Goal: Task Accomplishment & Management: Manage account settings

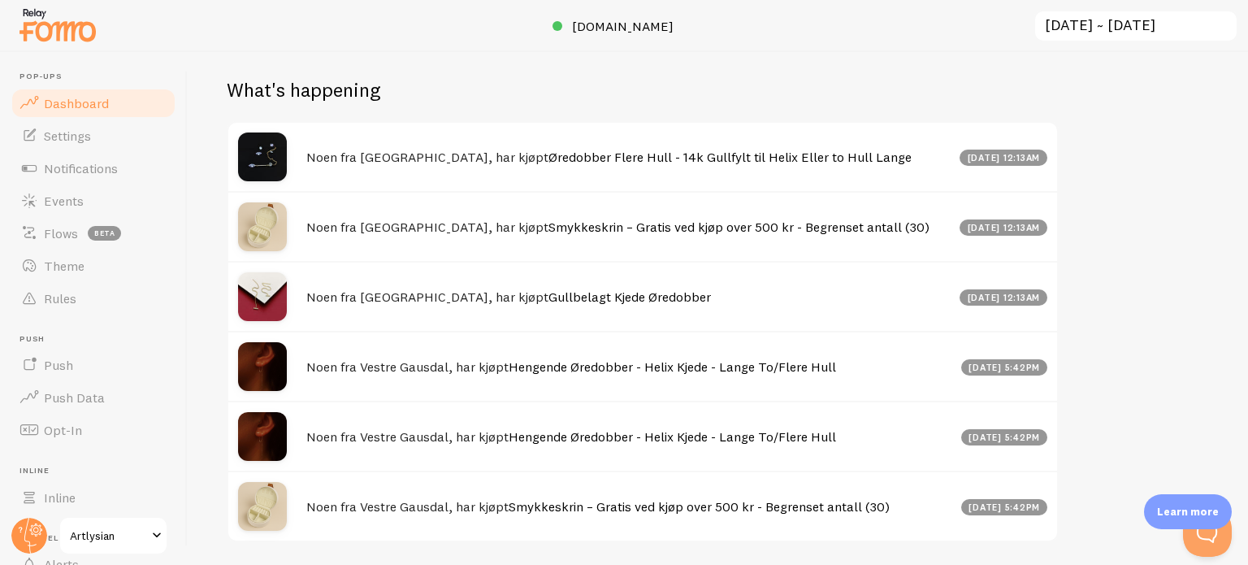
scroll to position [800, 0]
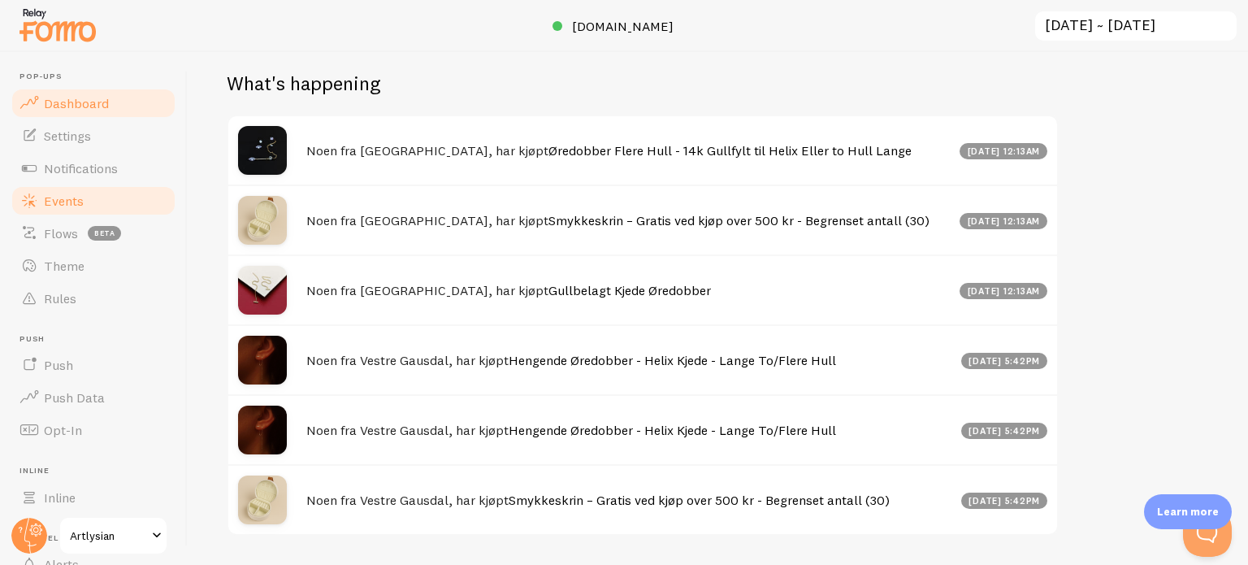
click at [63, 208] on link "Events" at bounding box center [93, 200] width 167 height 33
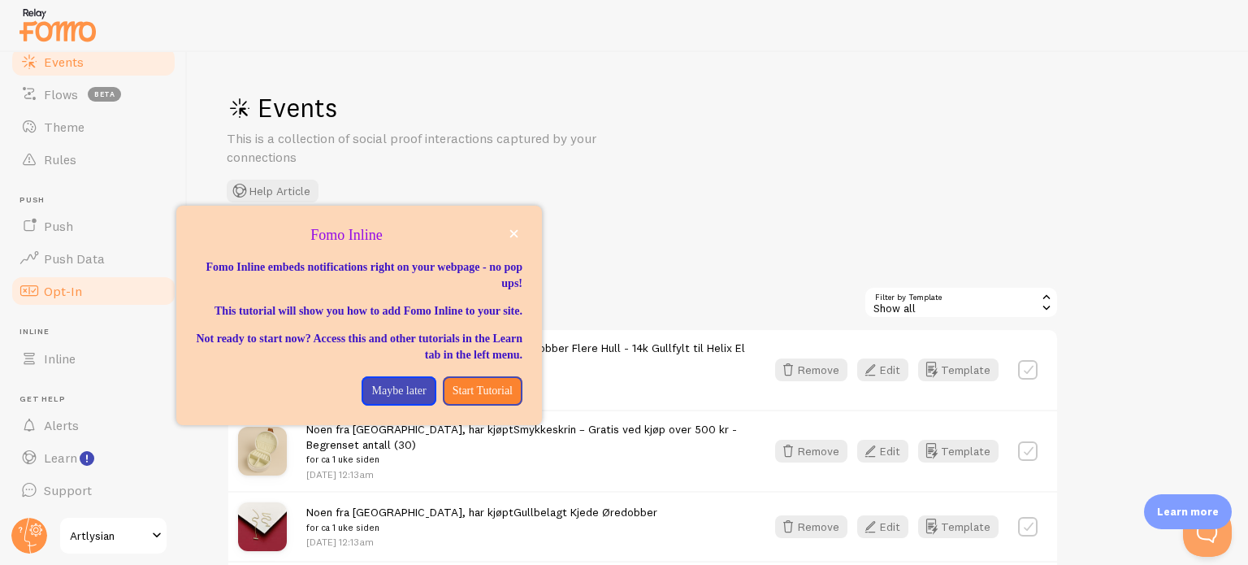
scroll to position [139, 0]
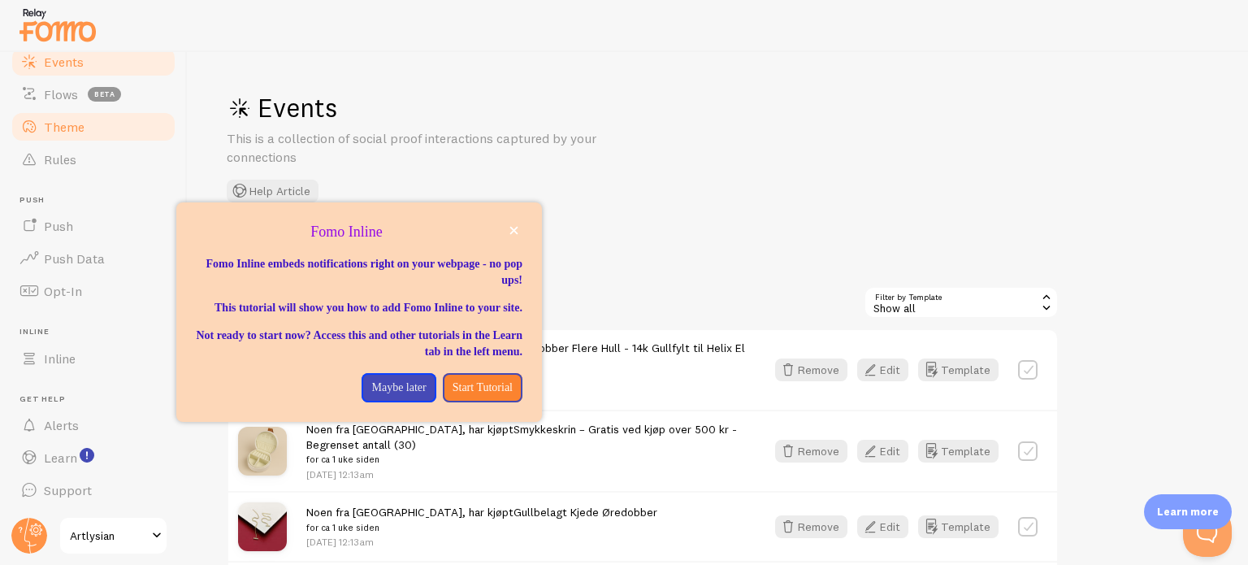
click at [76, 129] on span "Theme" at bounding box center [64, 127] width 41 height 16
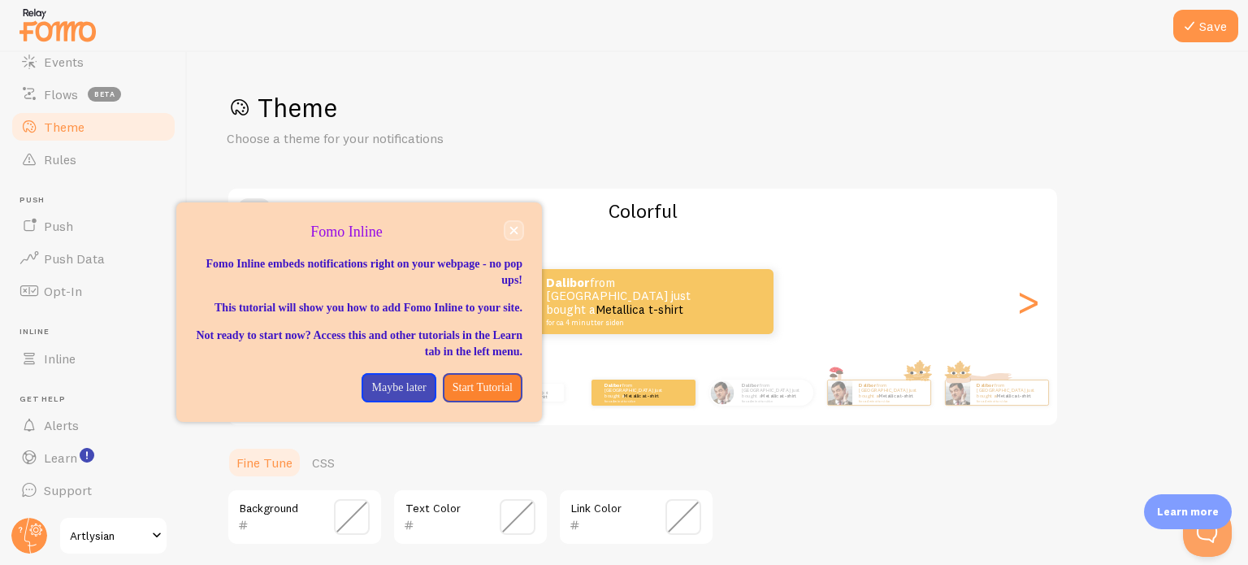
click at [511, 227] on icon "close," at bounding box center [514, 231] width 8 height 8
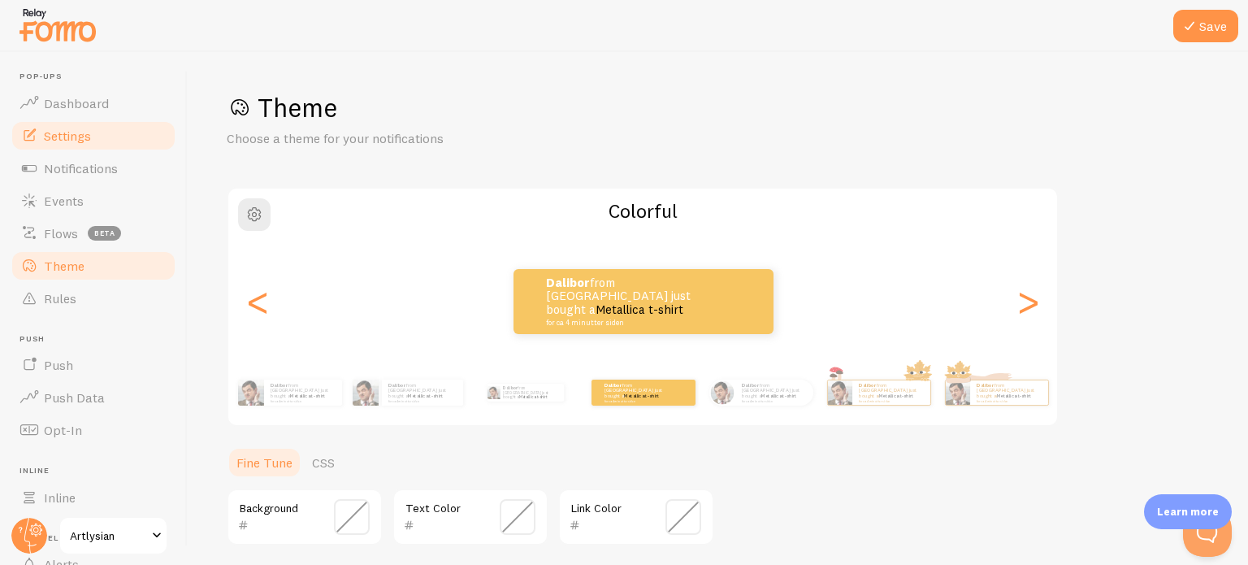
click at [56, 129] on span "Settings" at bounding box center [67, 136] width 47 height 16
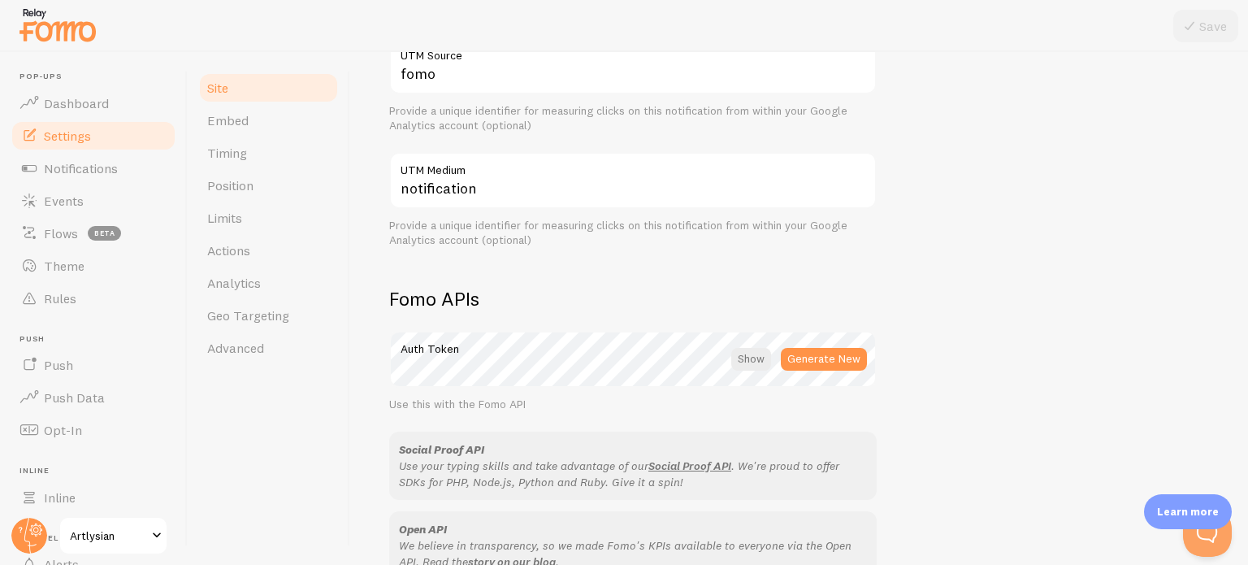
scroll to position [968, 0]
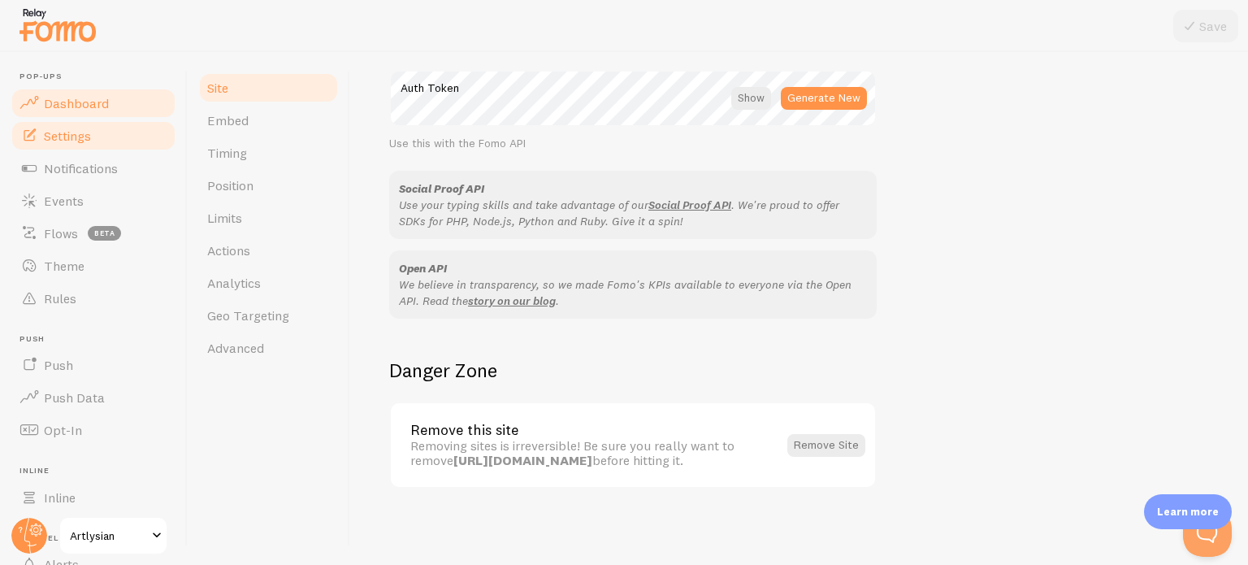
click at [101, 100] on span "Dashboard" at bounding box center [76, 103] width 65 height 16
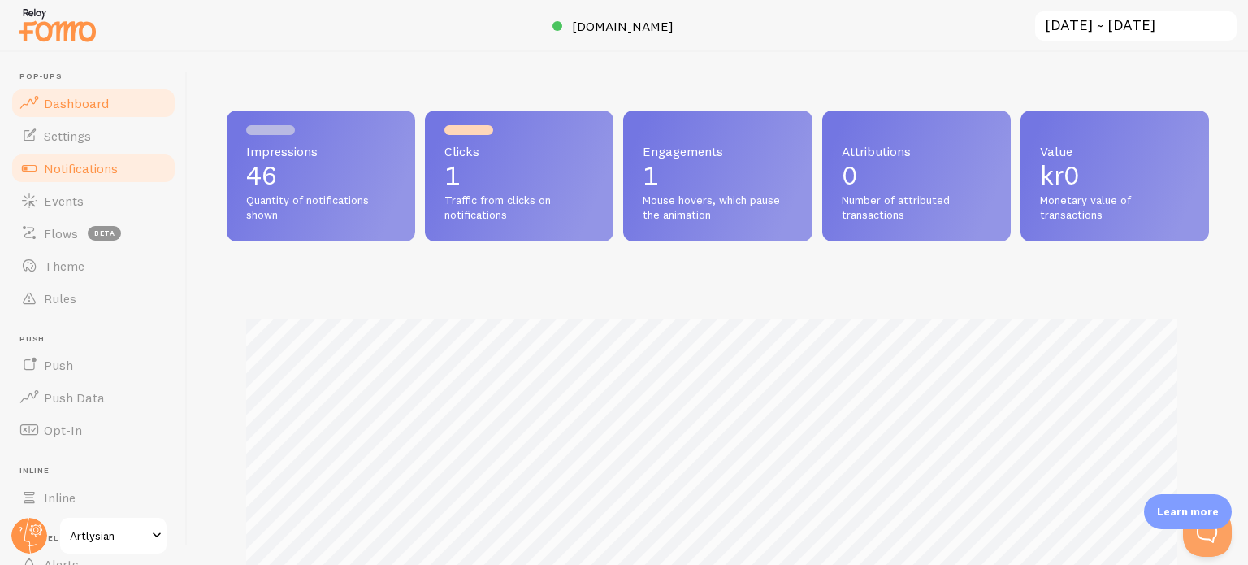
scroll to position [427, 970]
click at [85, 171] on span "Notifications" at bounding box center [81, 168] width 74 height 16
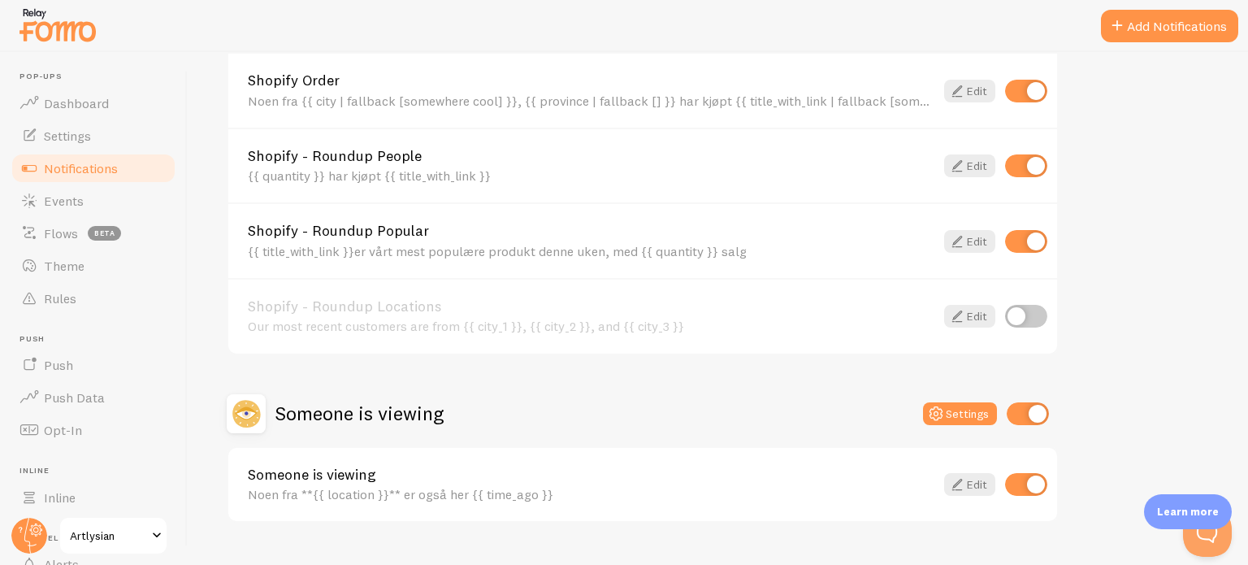
scroll to position [740, 0]
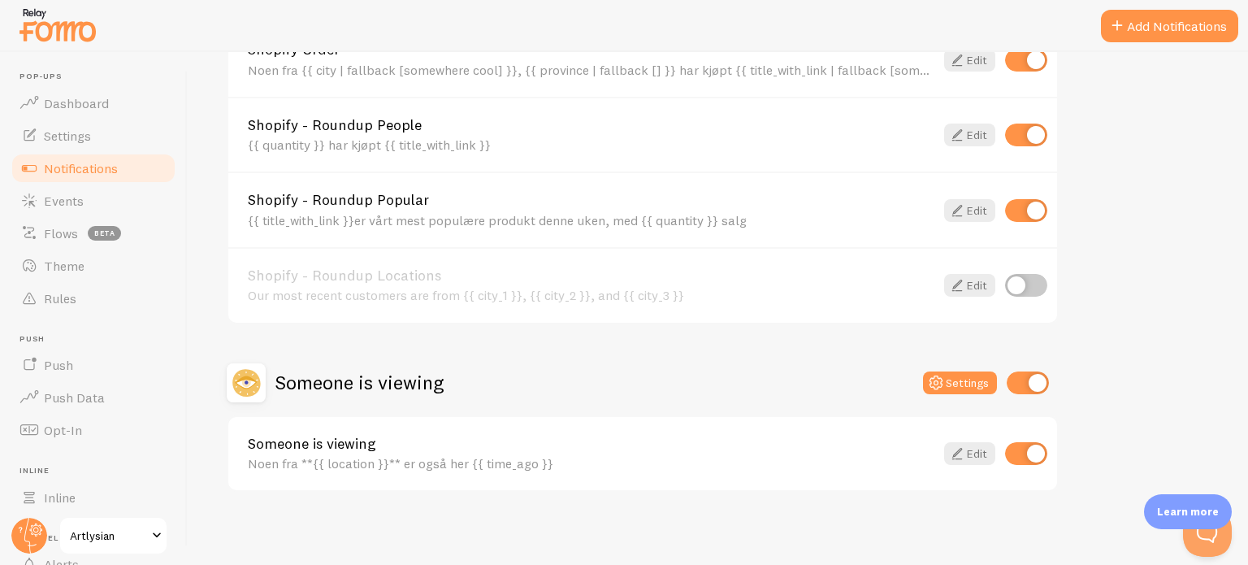
click at [1020, 389] on input "checkbox" at bounding box center [1028, 382] width 42 height 23
checkbox input "false"
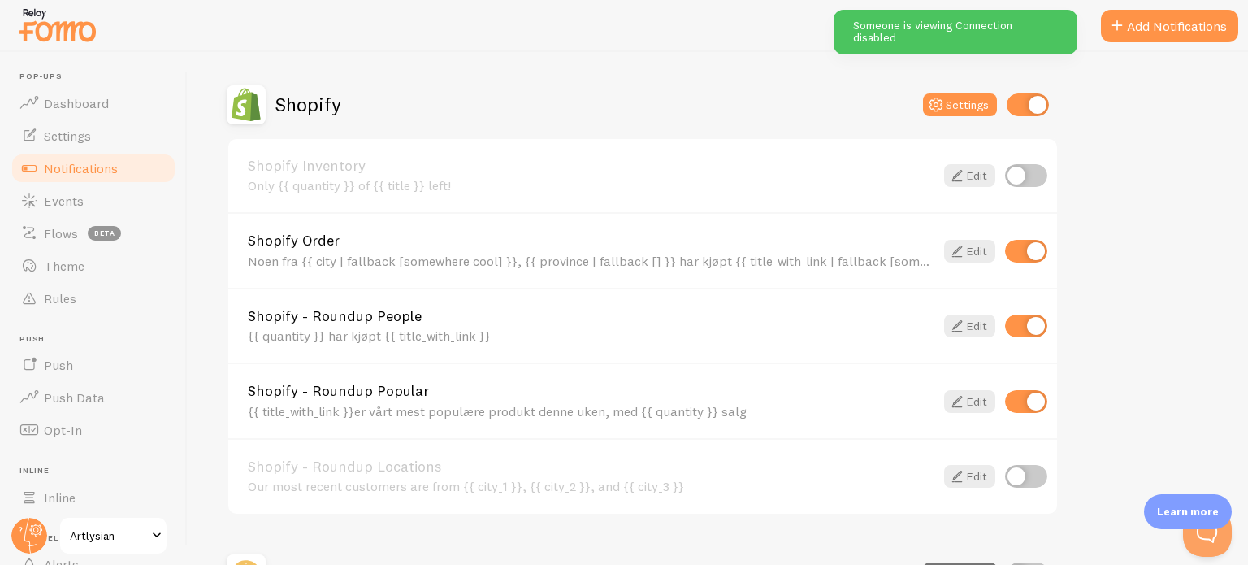
scroll to position [548, 0]
click at [1018, 321] on input "checkbox" at bounding box center [1026, 326] width 42 height 23
checkbox input "false"
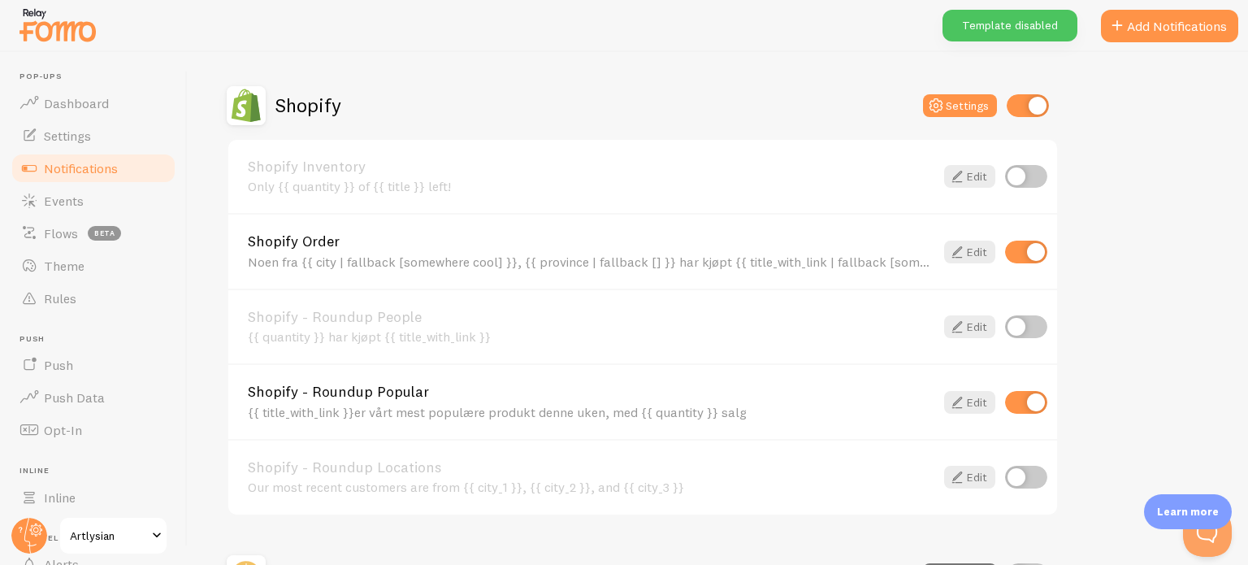
click at [1013, 401] on input "checkbox" at bounding box center [1026, 402] width 42 height 23
checkbox input "false"
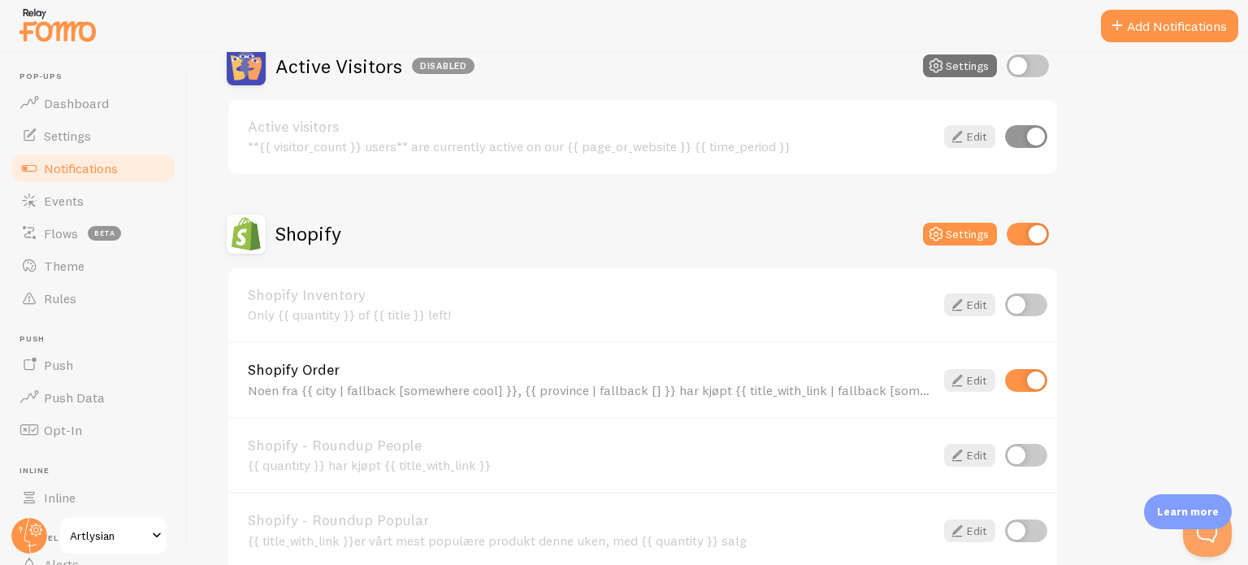
scroll to position [414, 0]
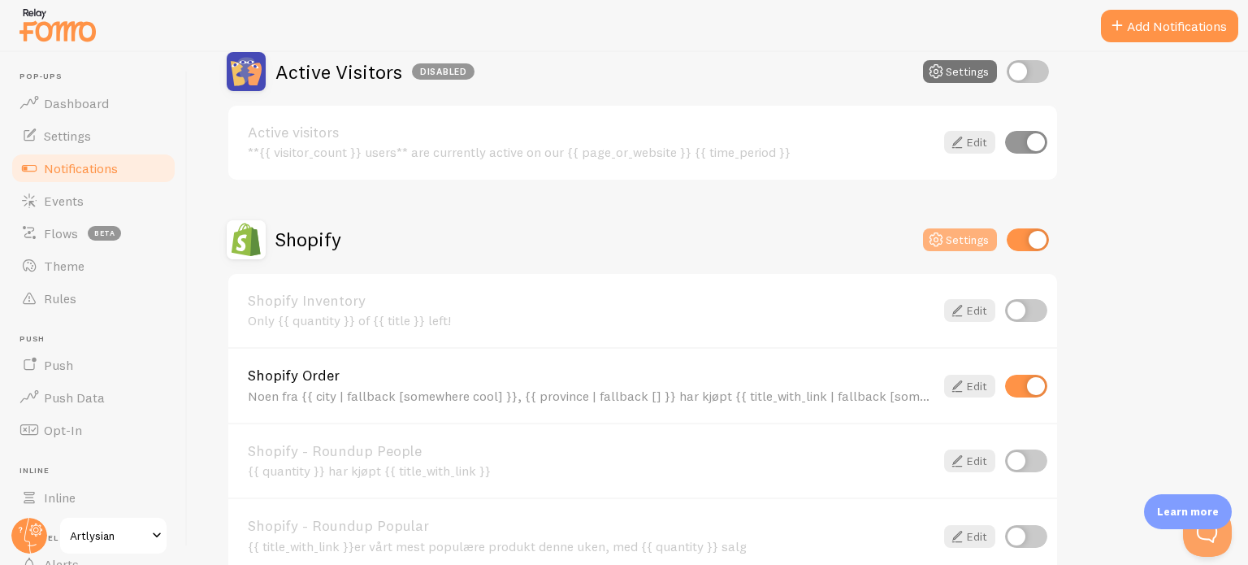
click at [961, 237] on button "Settings" at bounding box center [960, 239] width 74 height 23
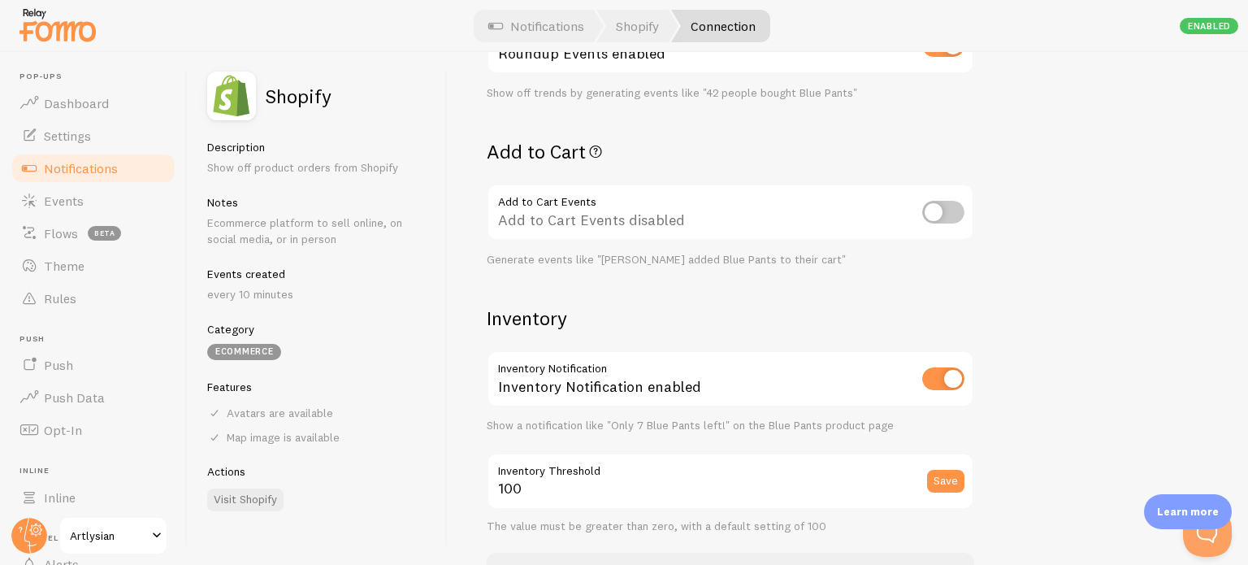
scroll to position [785, 0]
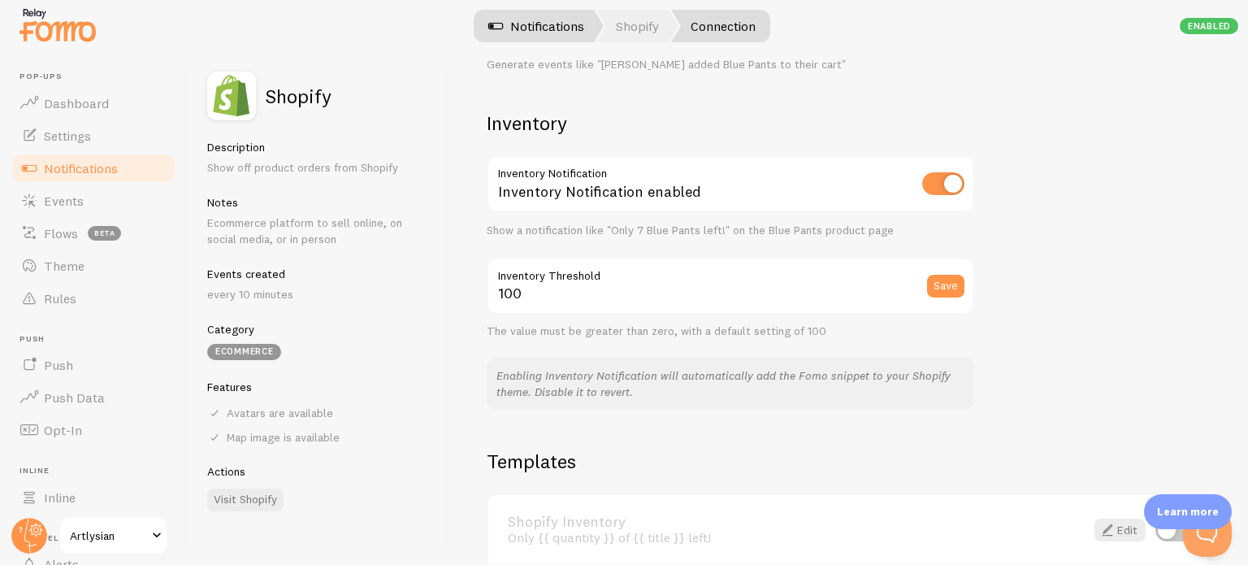
click at [529, 21] on link "Notifications" at bounding box center [536, 26] width 135 height 33
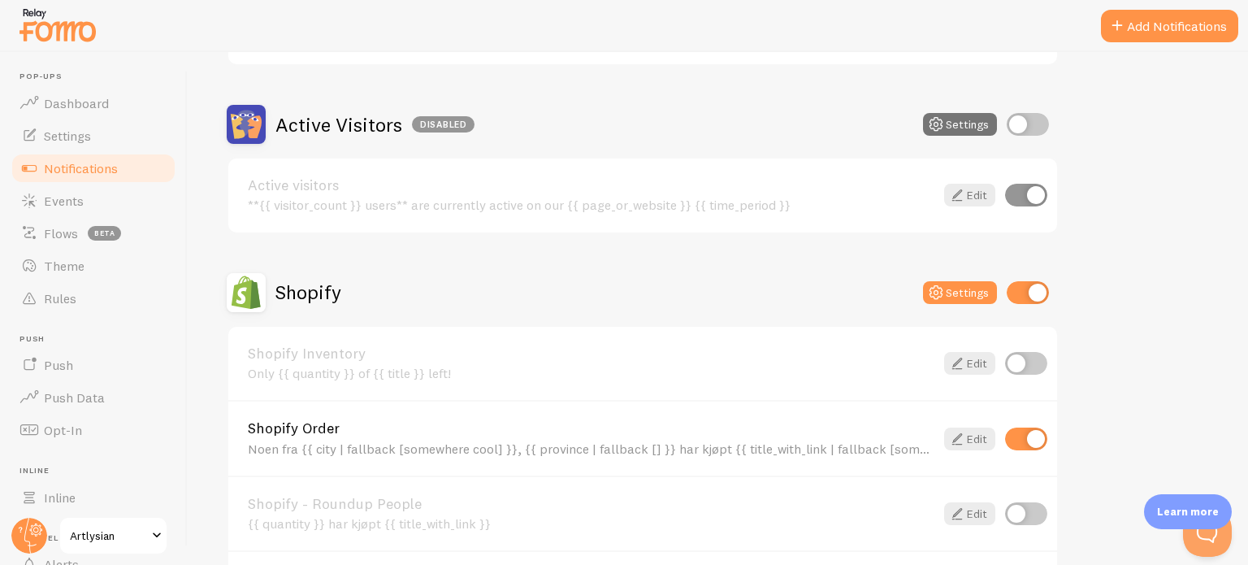
scroll to position [361, 0]
click at [972, 428] on link "Edit" at bounding box center [969, 439] width 51 height 23
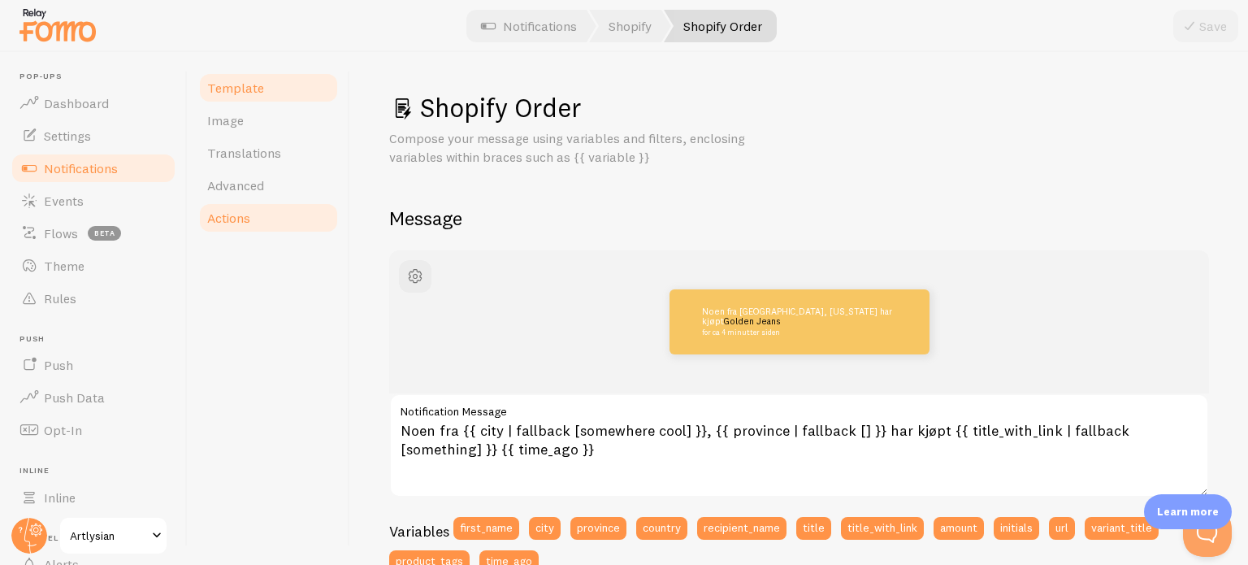
click at [243, 224] on span "Actions" at bounding box center [228, 218] width 43 height 16
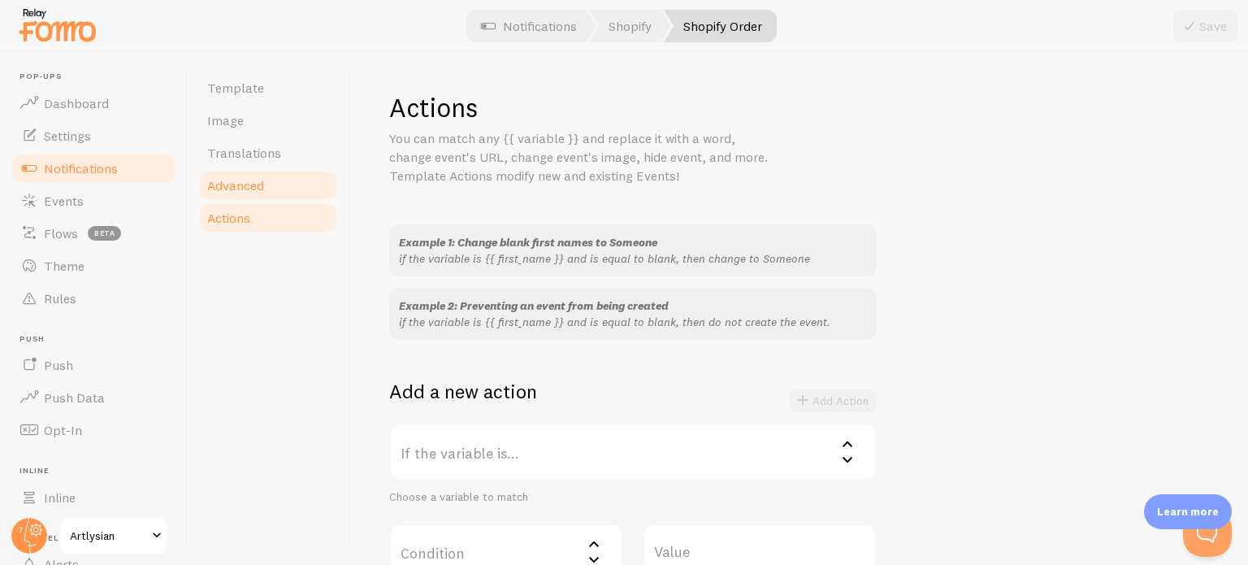
click at [244, 189] on span "Advanced" at bounding box center [235, 185] width 57 height 16
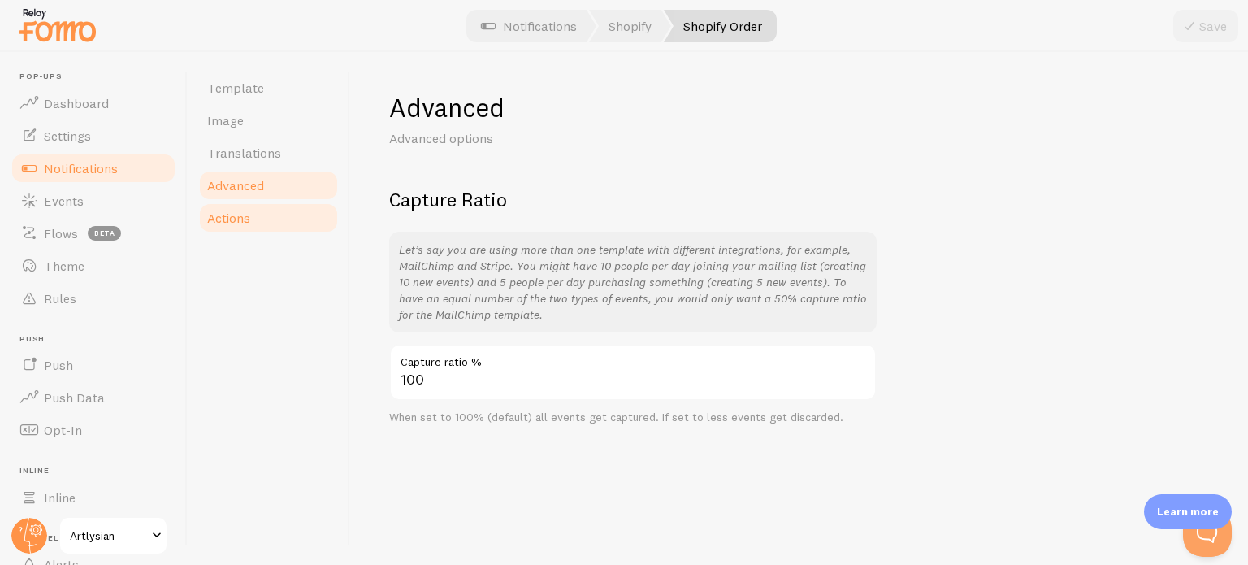
click at [245, 219] on span "Actions" at bounding box center [228, 218] width 43 height 16
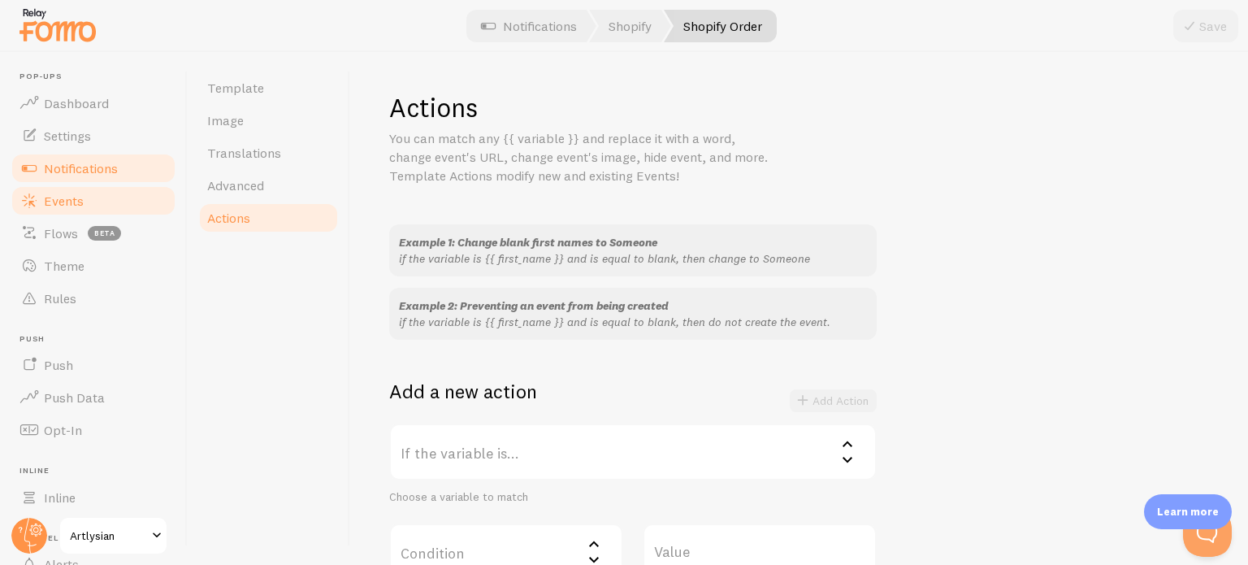
click at [92, 194] on link "Events" at bounding box center [93, 200] width 167 height 33
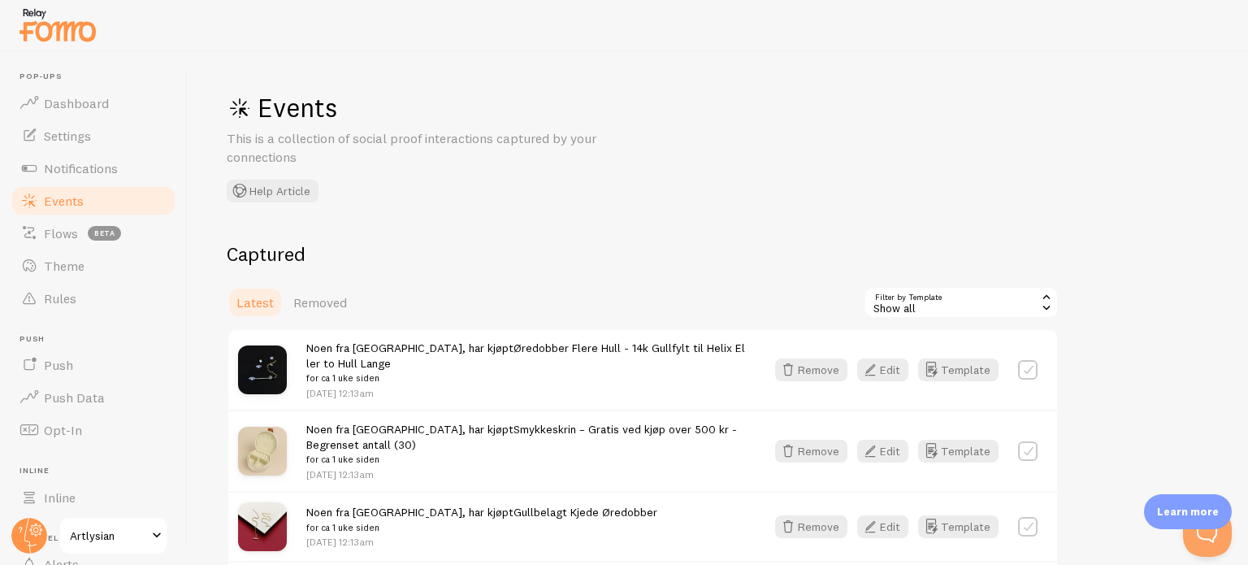
scroll to position [2, 0]
click at [62, 260] on span "Theme" at bounding box center [64, 266] width 41 height 16
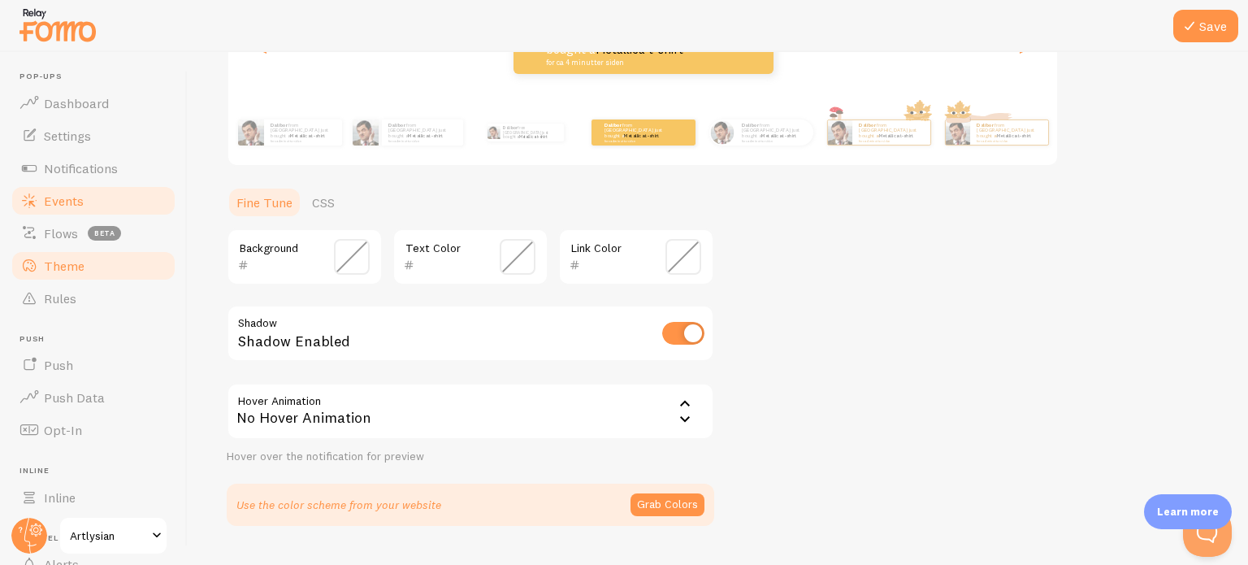
click at [56, 206] on span "Events" at bounding box center [64, 201] width 40 height 16
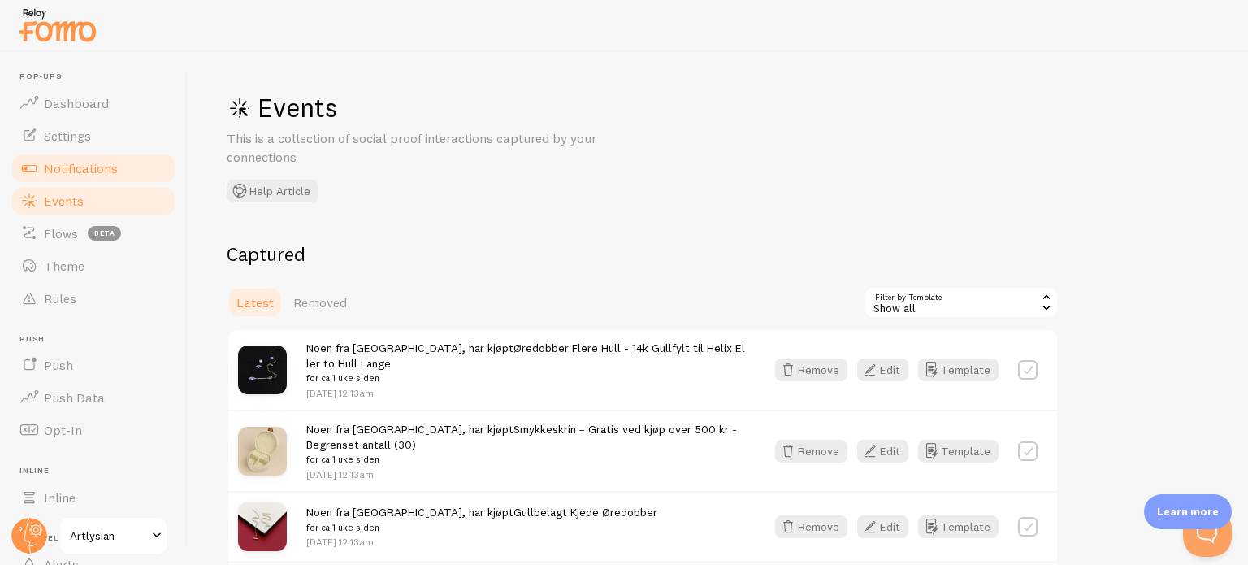
click at [75, 177] on link "Notifications" at bounding box center [93, 168] width 167 height 33
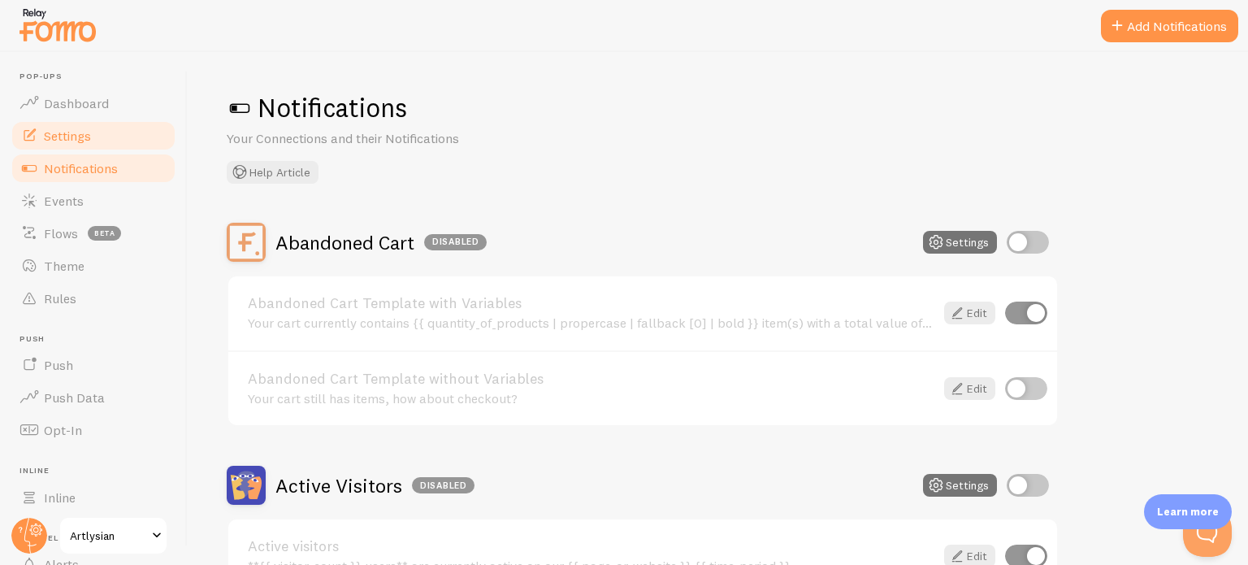
click at [97, 142] on link "Settings" at bounding box center [93, 135] width 167 height 33
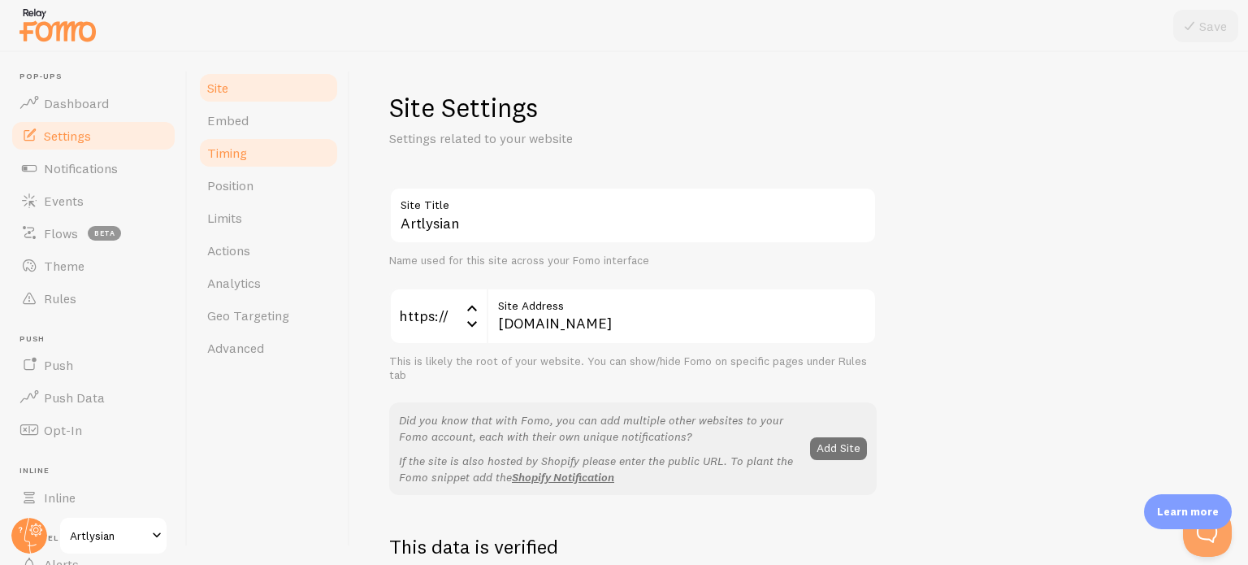
click at [228, 160] on span "Timing" at bounding box center [227, 153] width 40 height 16
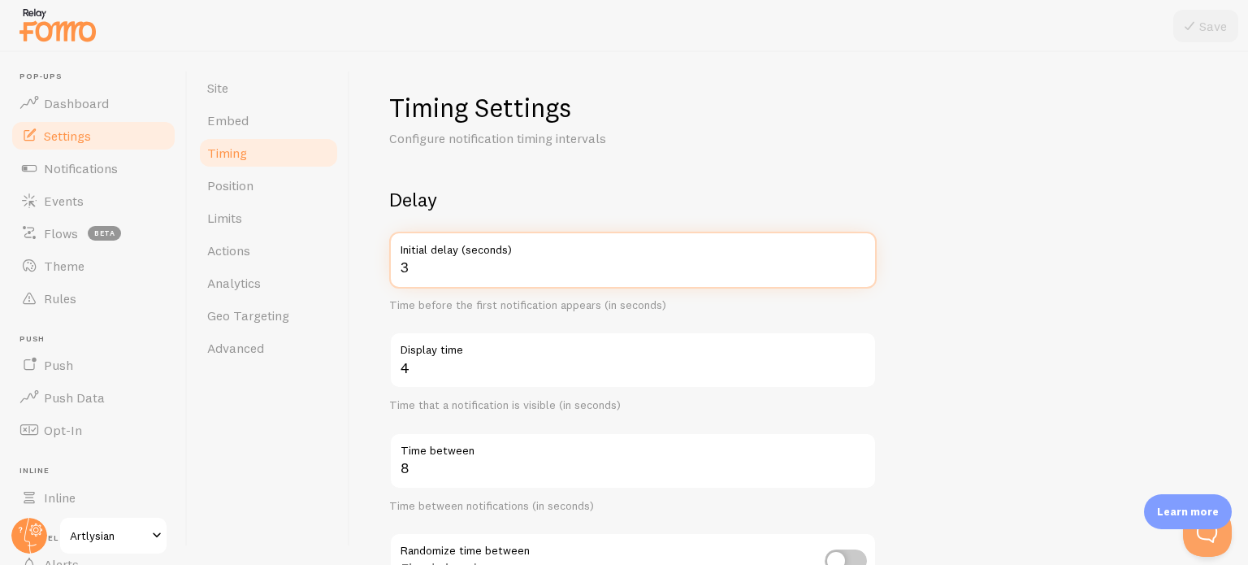
click at [432, 269] on input "3" at bounding box center [633, 260] width 488 height 57
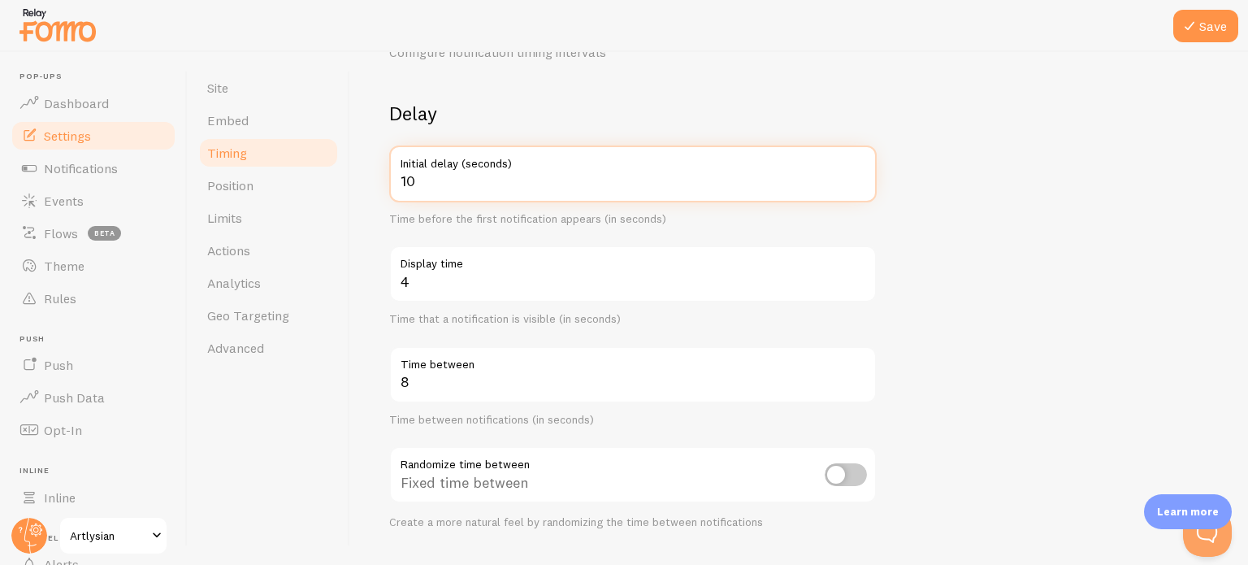
type input "10"
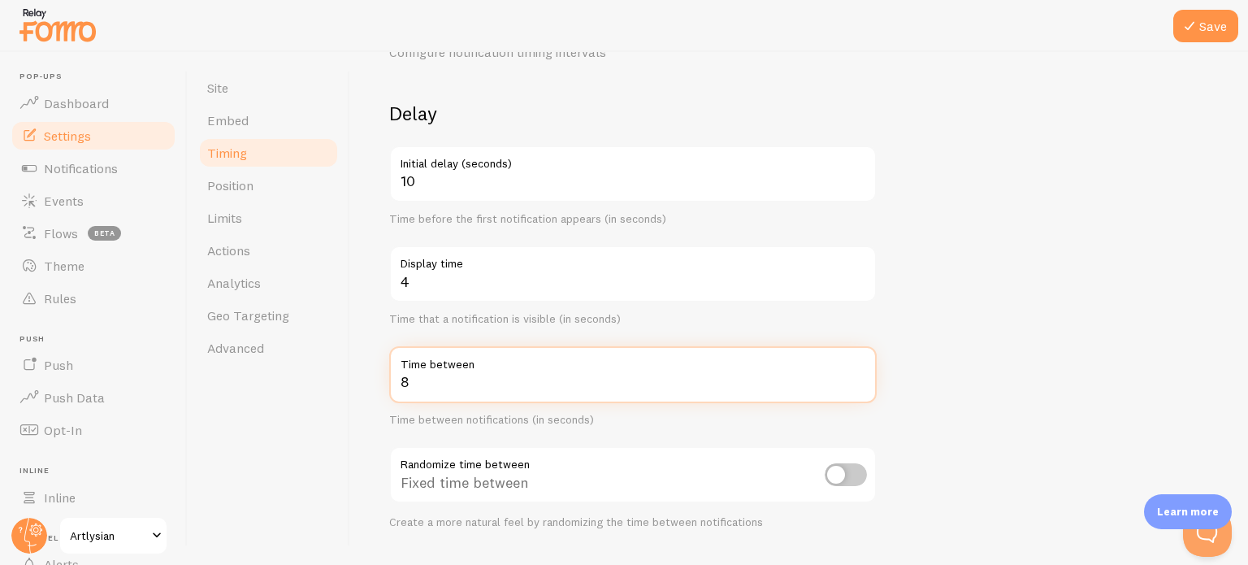
click at [423, 377] on input "8" at bounding box center [633, 374] width 488 height 57
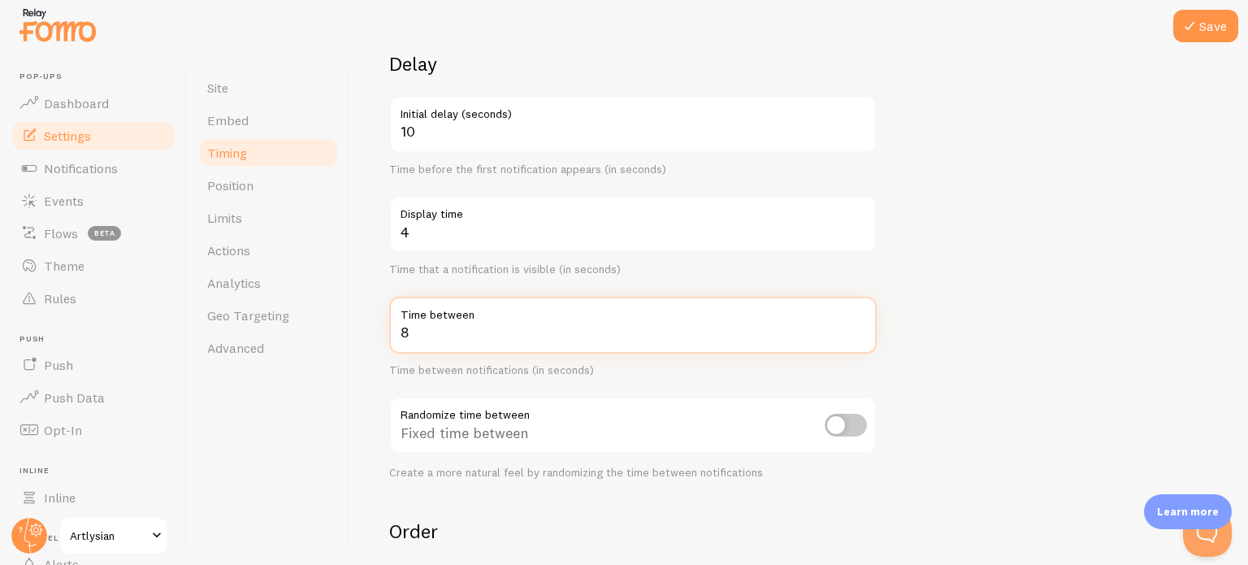
scroll to position [137, 0]
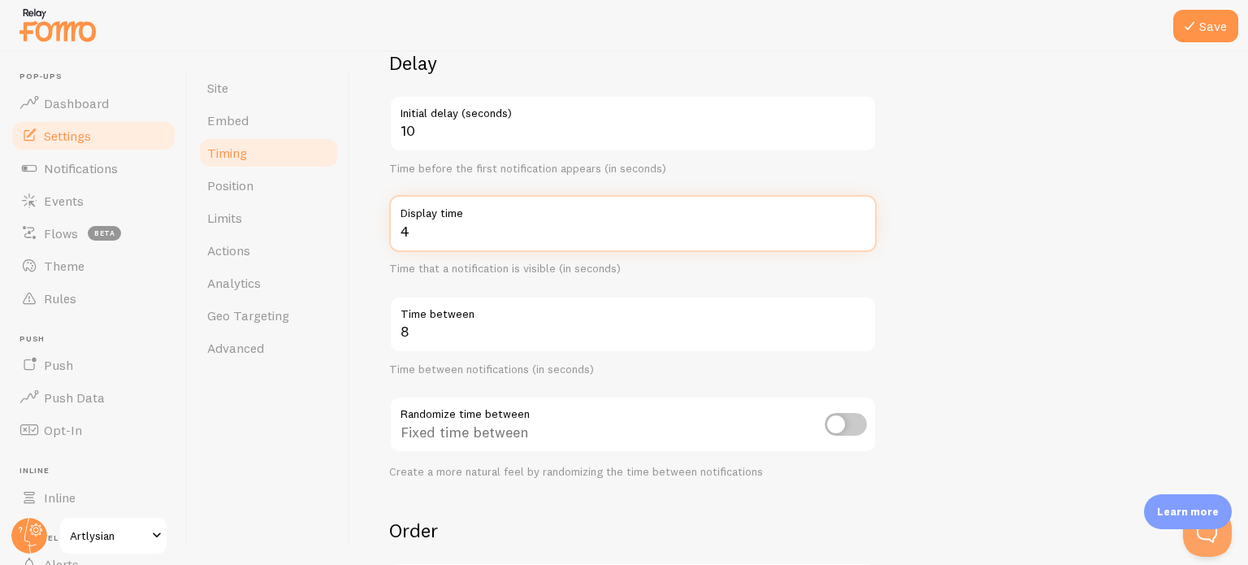
click at [419, 240] on input "4" at bounding box center [633, 223] width 488 height 57
drag, startPoint x: 447, startPoint y: 237, endPoint x: 374, endPoint y: 232, distance: 73.3
click at [374, 232] on div "Timing Settings Configure notification timing intervals Delay 10 Initial delay …" at bounding box center [799, 308] width 898 height 513
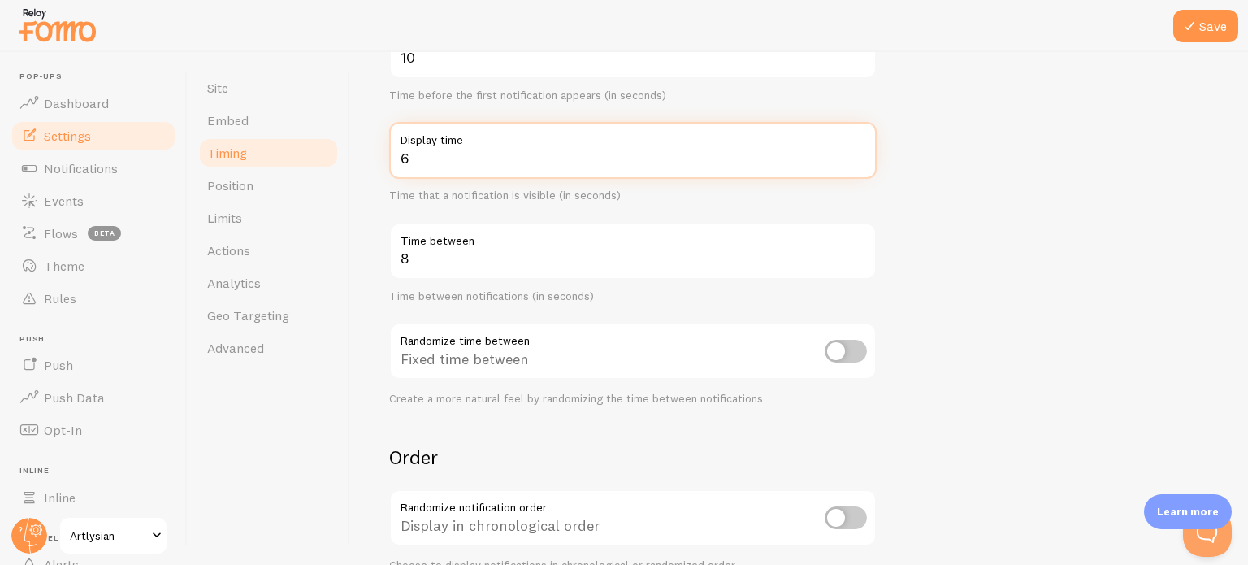
scroll to position [165, 0]
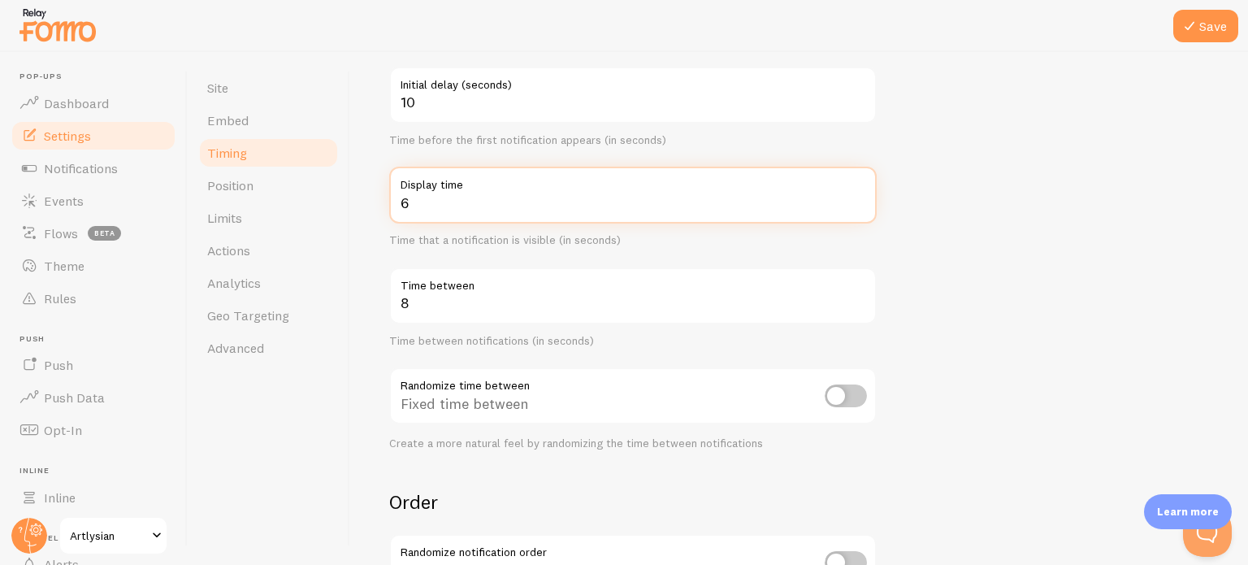
type input "6"
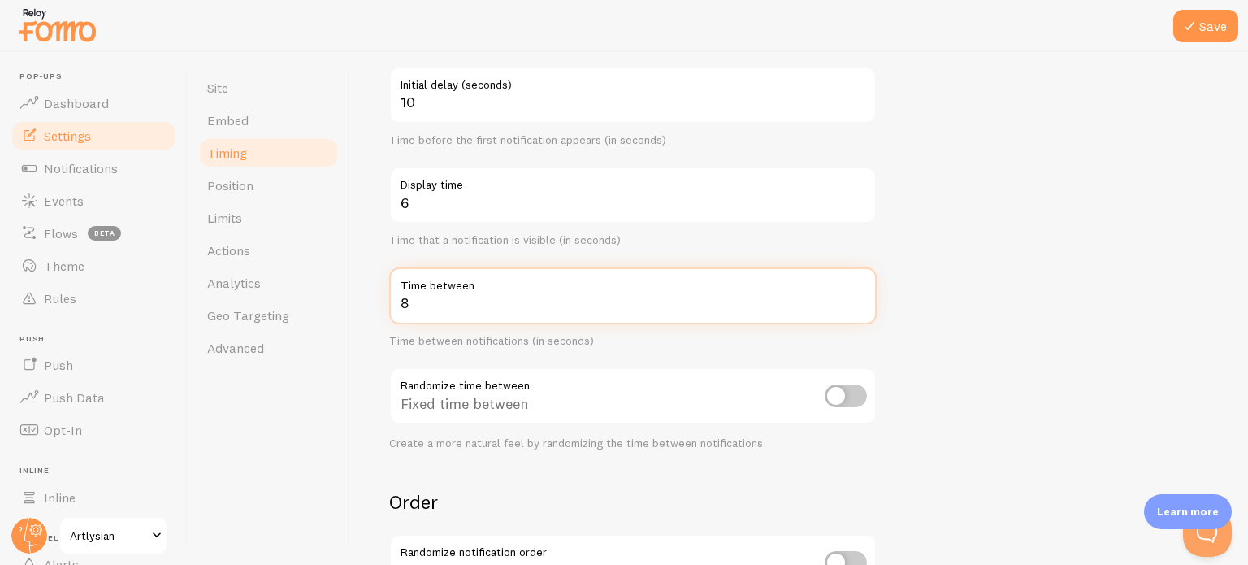
click at [428, 308] on input "8" at bounding box center [633, 295] width 488 height 57
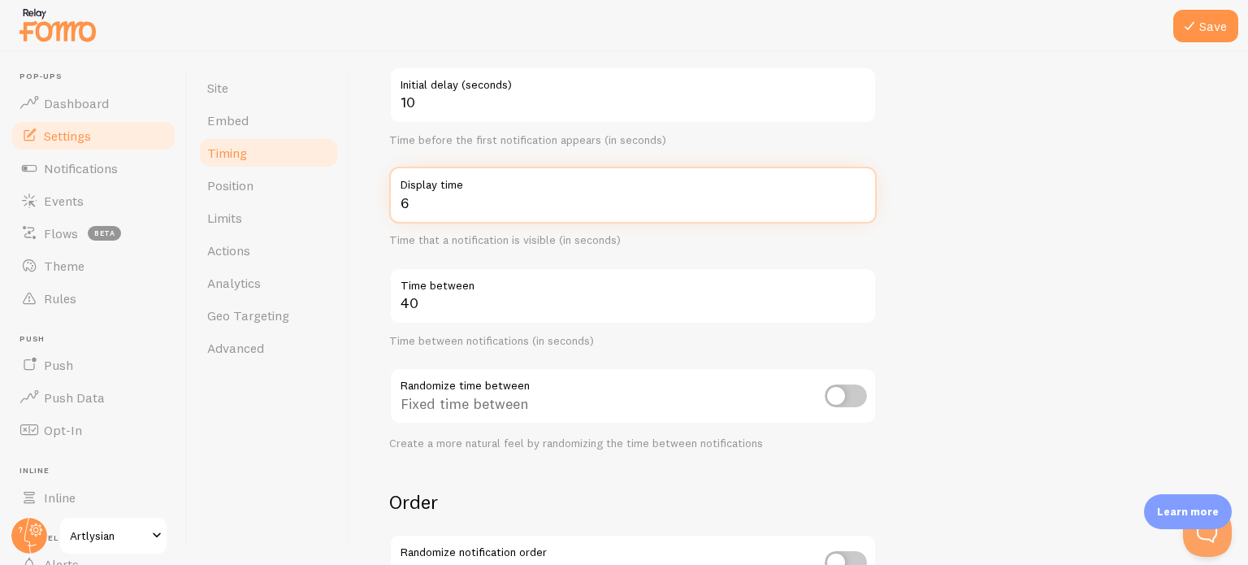
click at [429, 216] on input "6" at bounding box center [633, 195] width 488 height 57
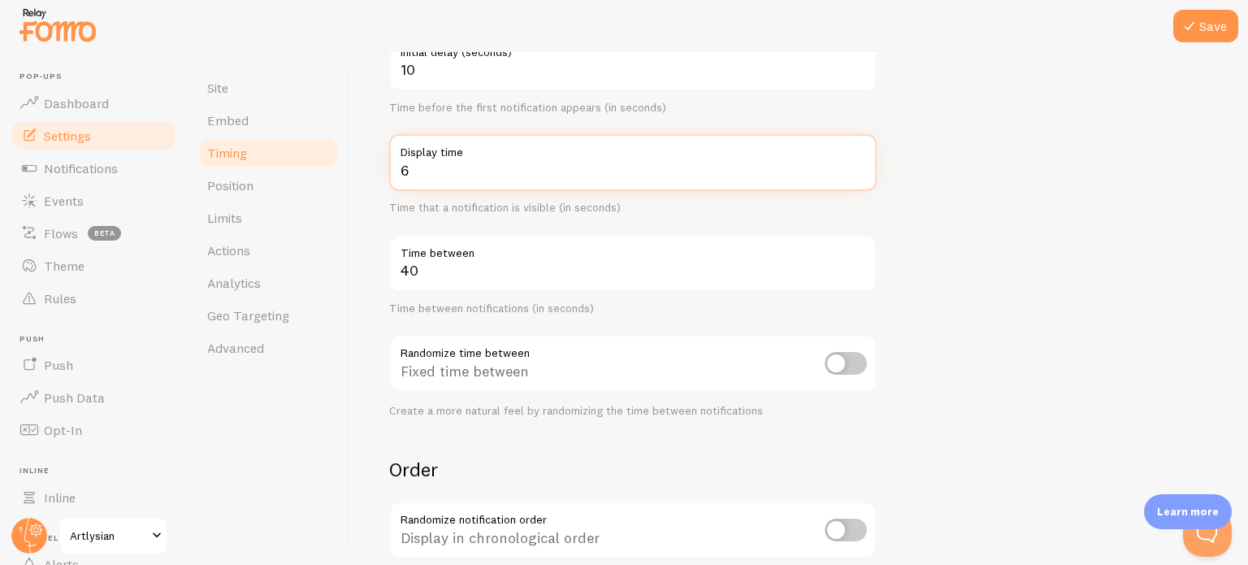
scroll to position [195, 0]
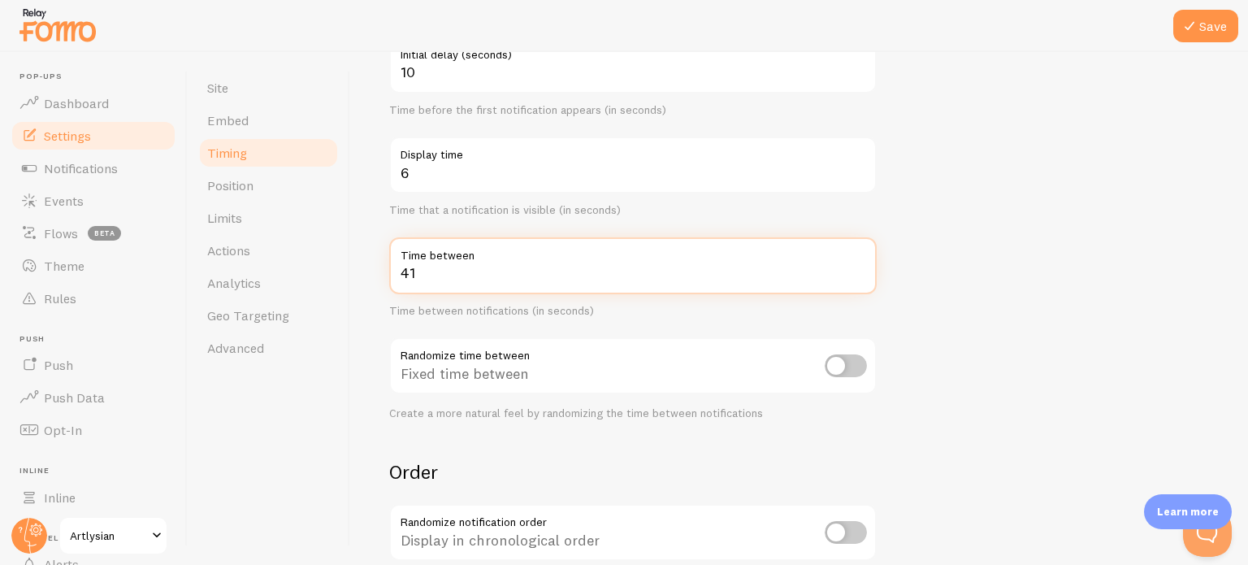
click at [858, 263] on input "41" at bounding box center [633, 265] width 488 height 57
drag, startPoint x: 440, startPoint y: 268, endPoint x: 315, endPoint y: 280, distance: 124.9
click at [315, 280] on div "Site Embed Timing Position Limits Actions Analytics Geo Targeting Advanced Timi…" at bounding box center [718, 308] width 1061 height 513
type input "50"
click at [897, 230] on form "Delay 10 Initial delay (seconds) Time before the first notification appears (in…" at bounding box center [799, 340] width 820 height 697
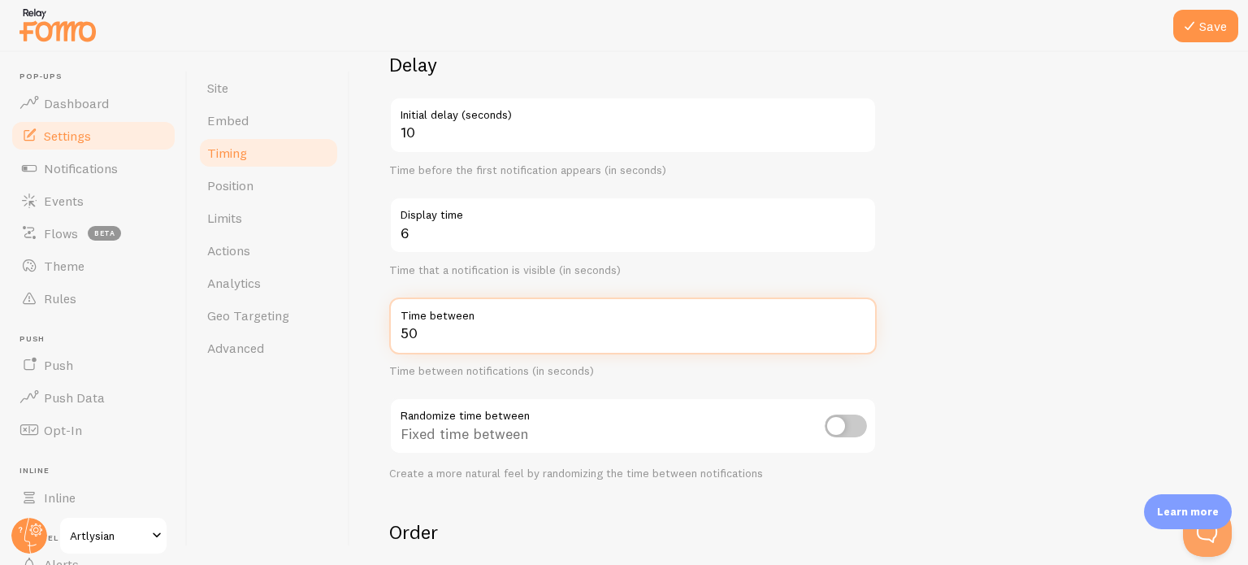
scroll to position [134, 0]
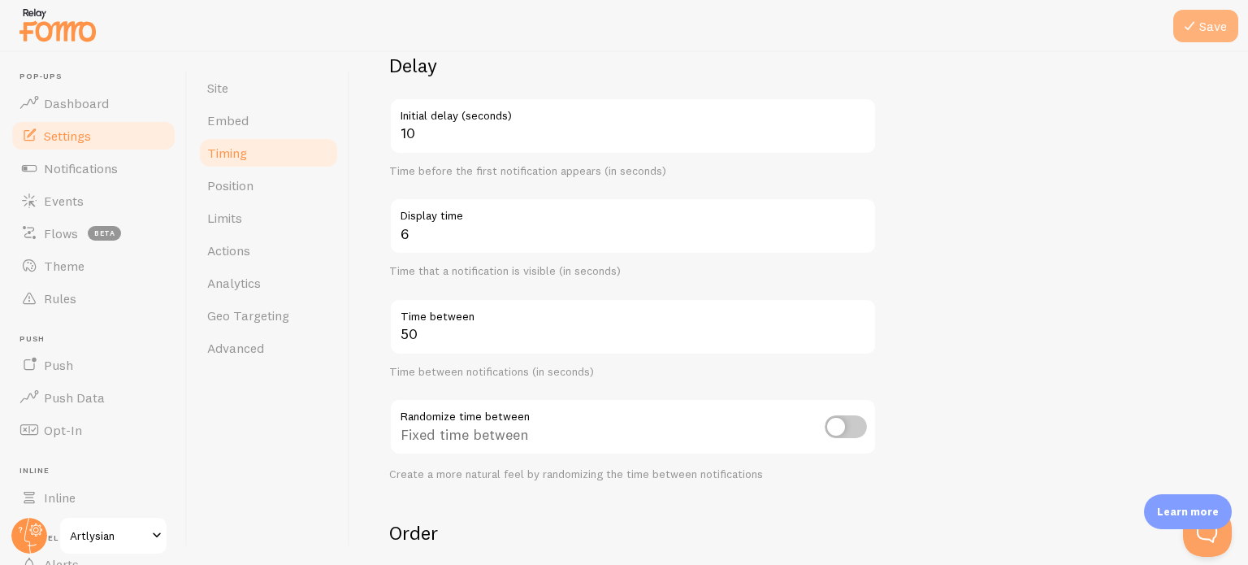
click at [1209, 33] on button "Save" at bounding box center [1206, 26] width 65 height 33
click at [72, 198] on span "Events" at bounding box center [64, 201] width 40 height 16
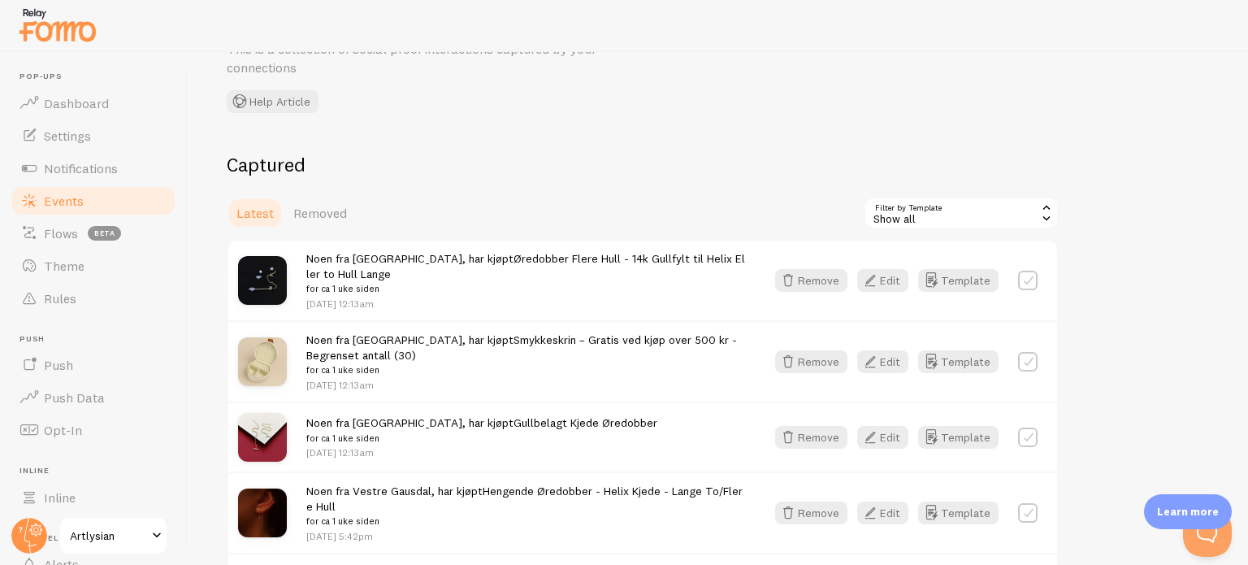
scroll to position [91, 0]
click at [832, 277] on button "Remove" at bounding box center [811, 278] width 72 height 23
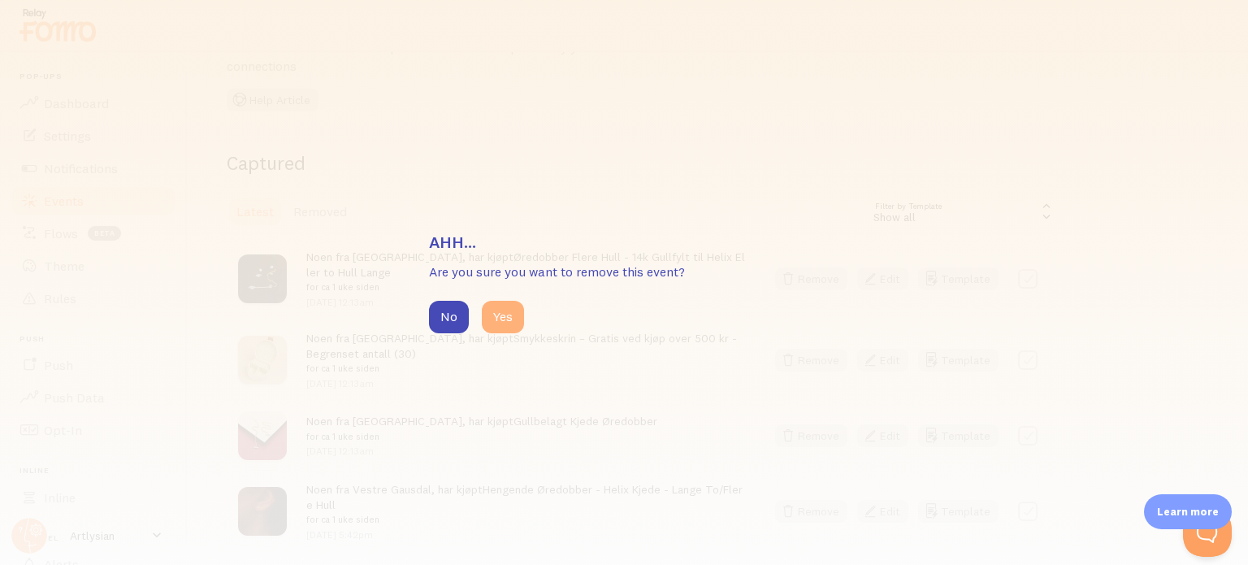
click at [502, 310] on button "Yes" at bounding box center [503, 317] width 42 height 33
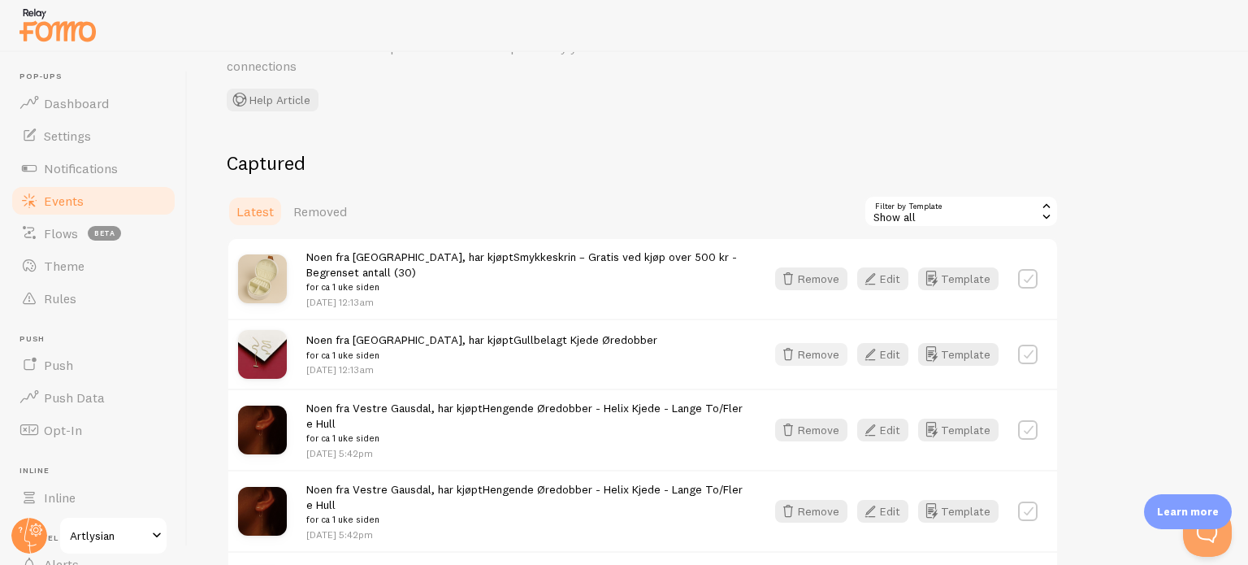
click at [816, 354] on button "Remove" at bounding box center [811, 354] width 72 height 23
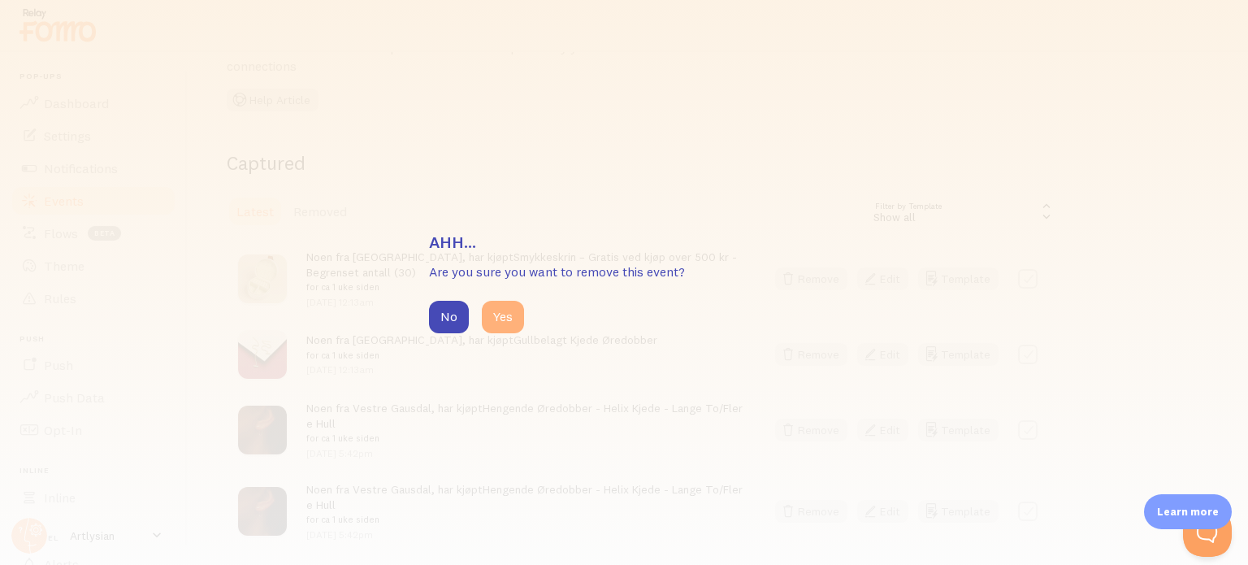
click at [497, 320] on button "Yes" at bounding box center [503, 317] width 42 height 33
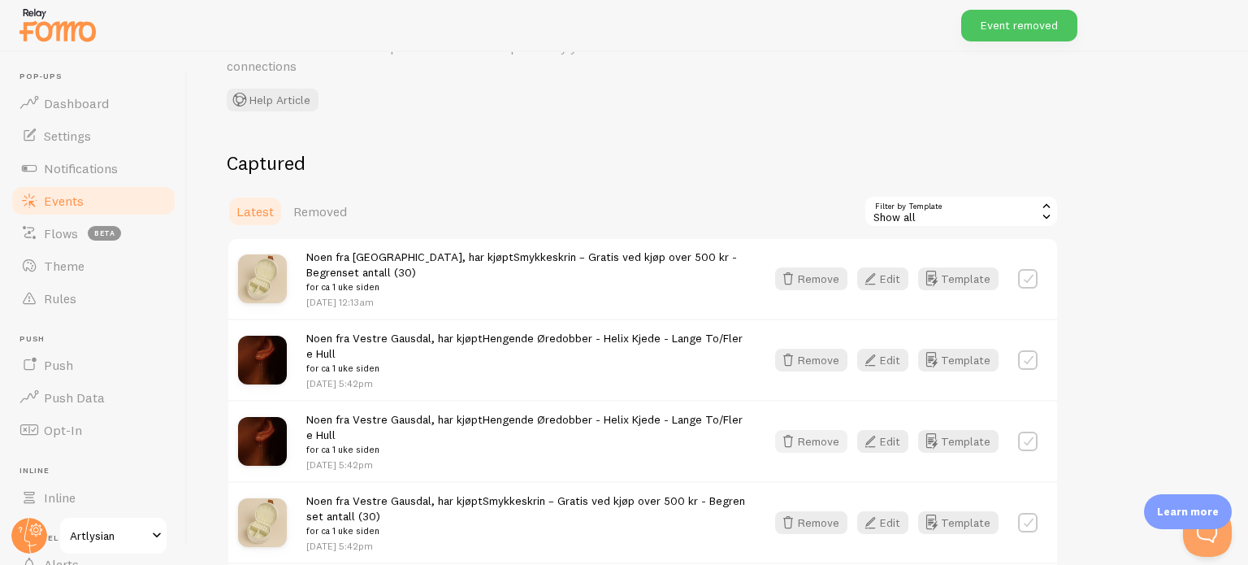
click at [811, 442] on button "Remove" at bounding box center [811, 441] width 72 height 23
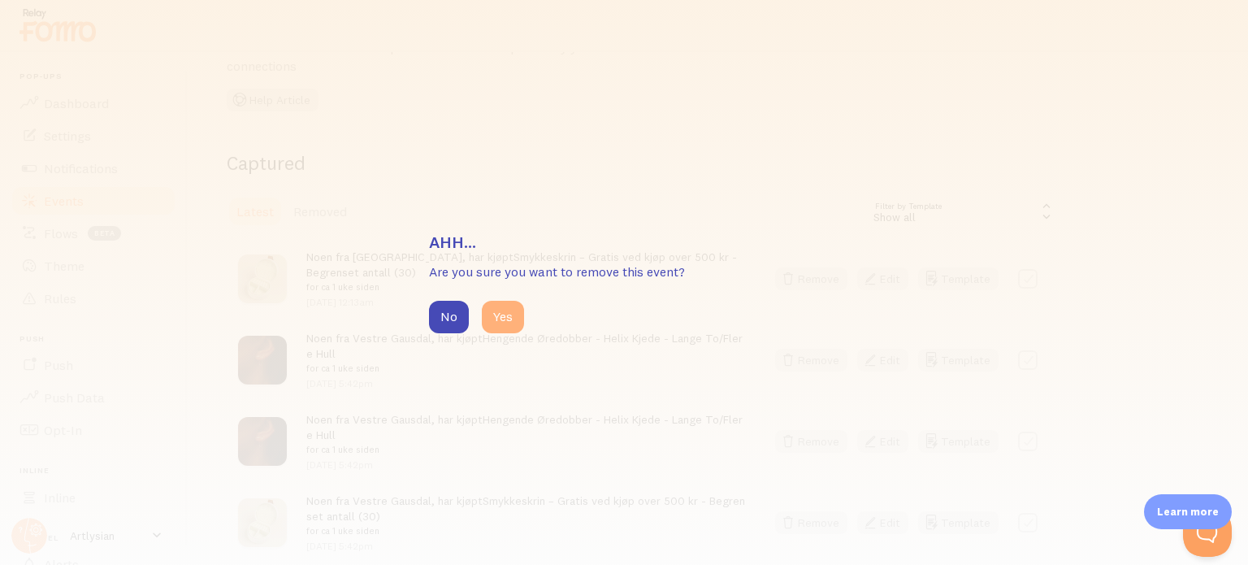
click at [497, 318] on button "Yes" at bounding box center [503, 317] width 42 height 33
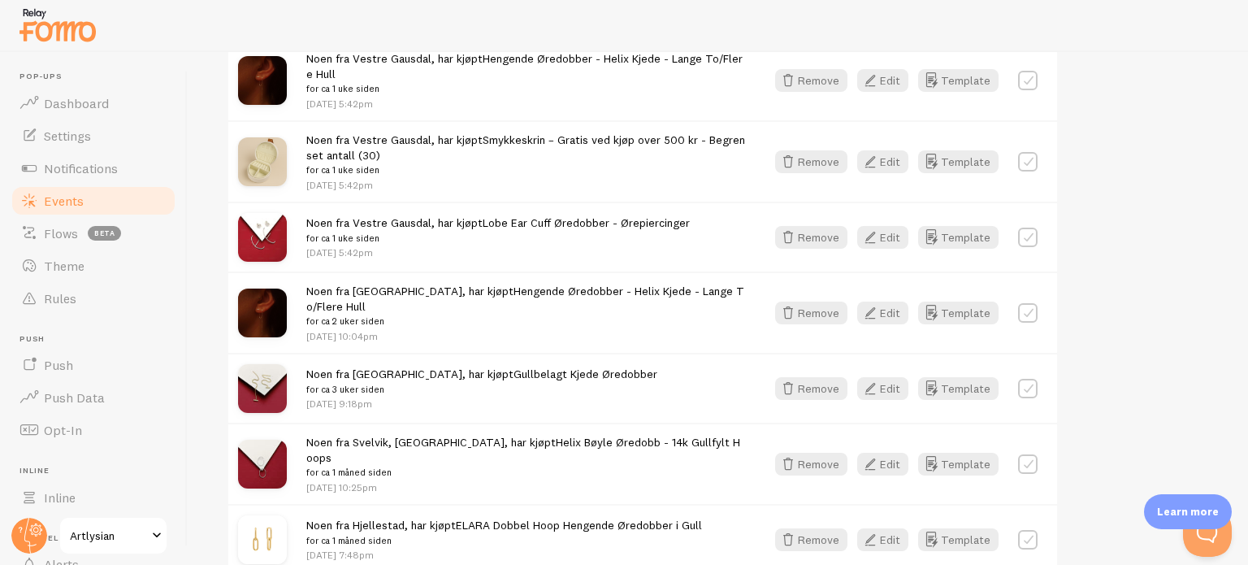
scroll to position [393, 0]
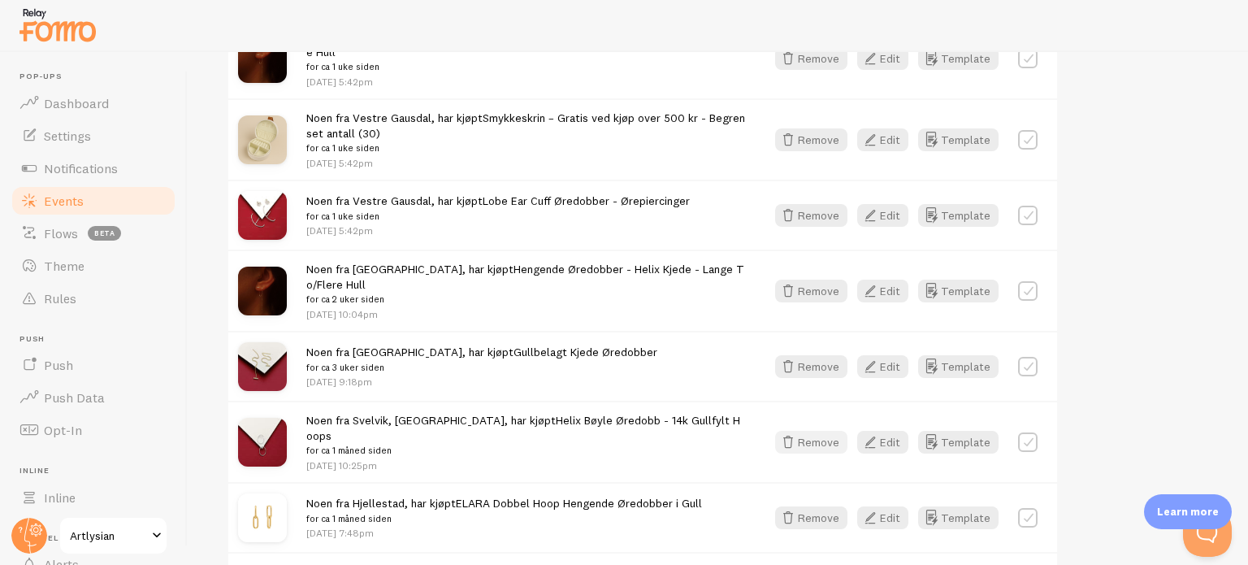
click at [804, 431] on button "Remove" at bounding box center [811, 442] width 72 height 23
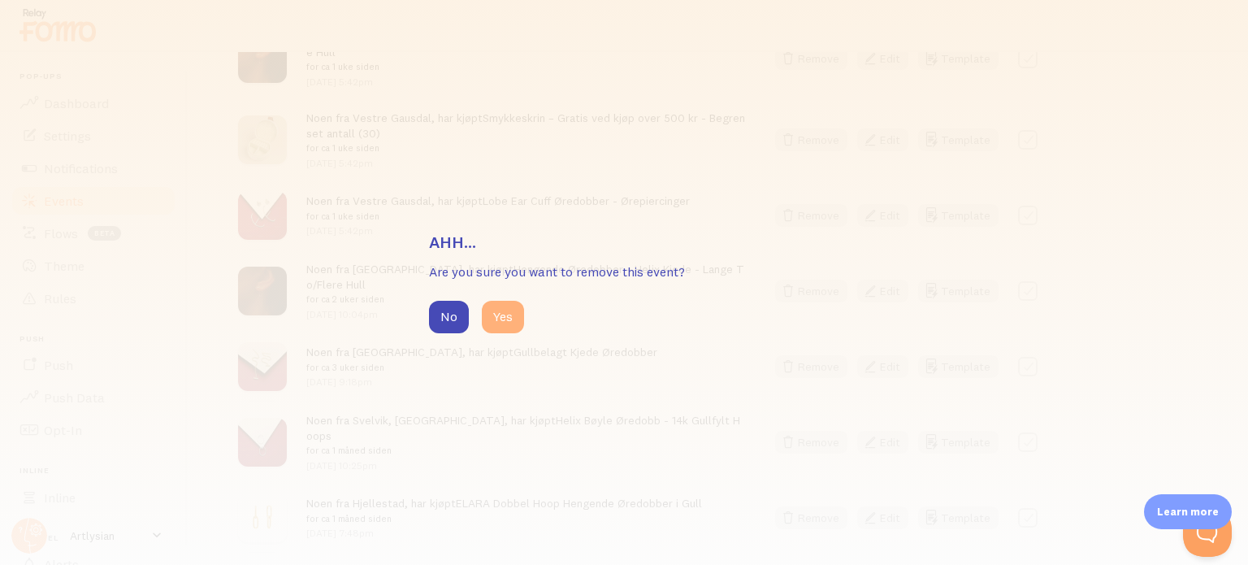
click at [500, 321] on button "Yes" at bounding box center [503, 317] width 42 height 33
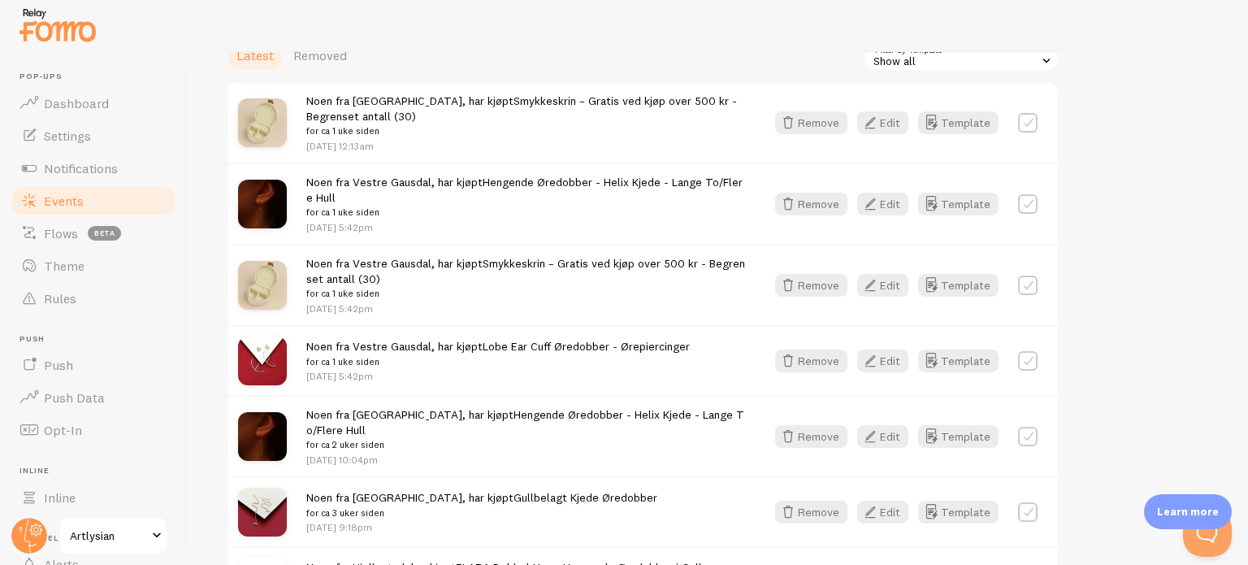
scroll to position [245, 0]
click at [806, 201] on button "Remove" at bounding box center [811, 205] width 72 height 23
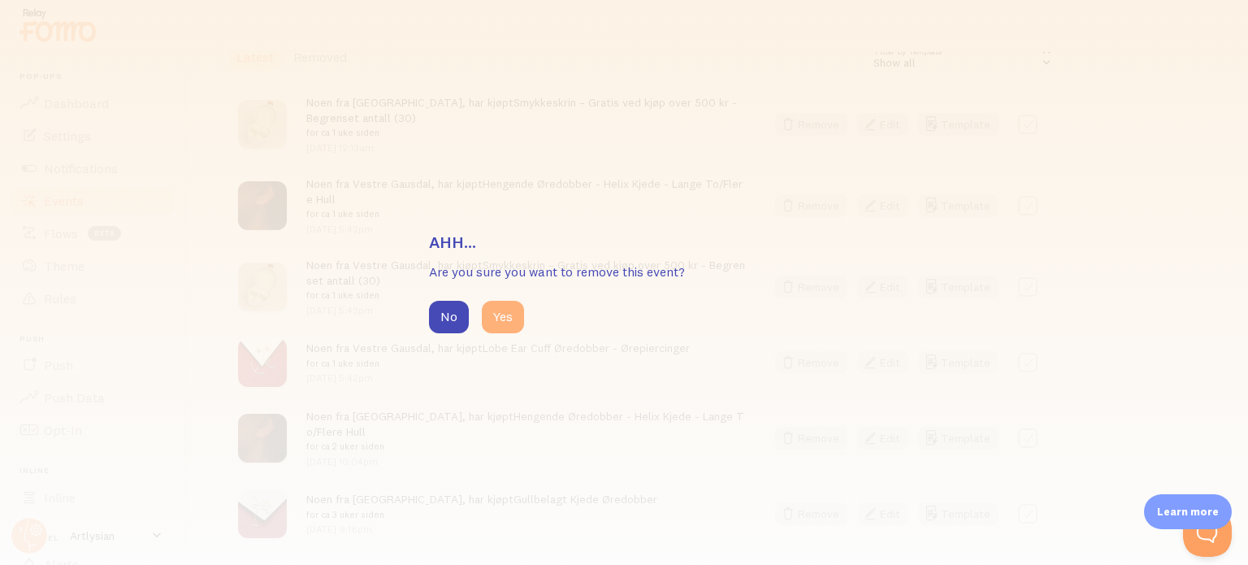
click at [495, 323] on button "Yes" at bounding box center [503, 317] width 42 height 33
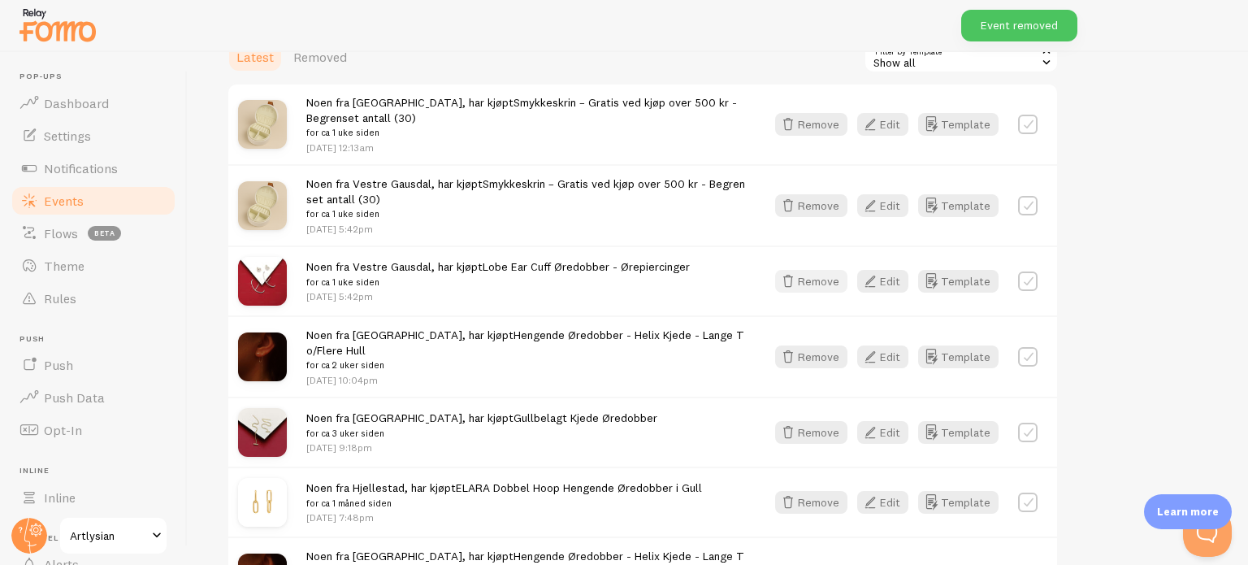
click at [815, 280] on button "Remove" at bounding box center [811, 281] width 72 height 23
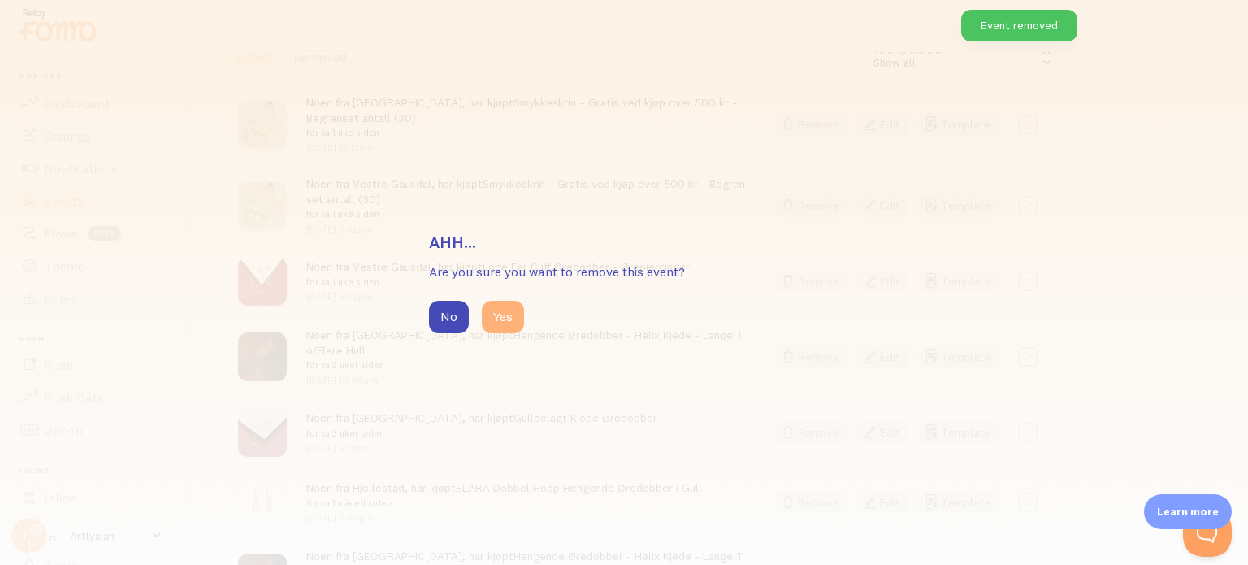
click at [509, 319] on button "Yes" at bounding box center [503, 317] width 42 height 33
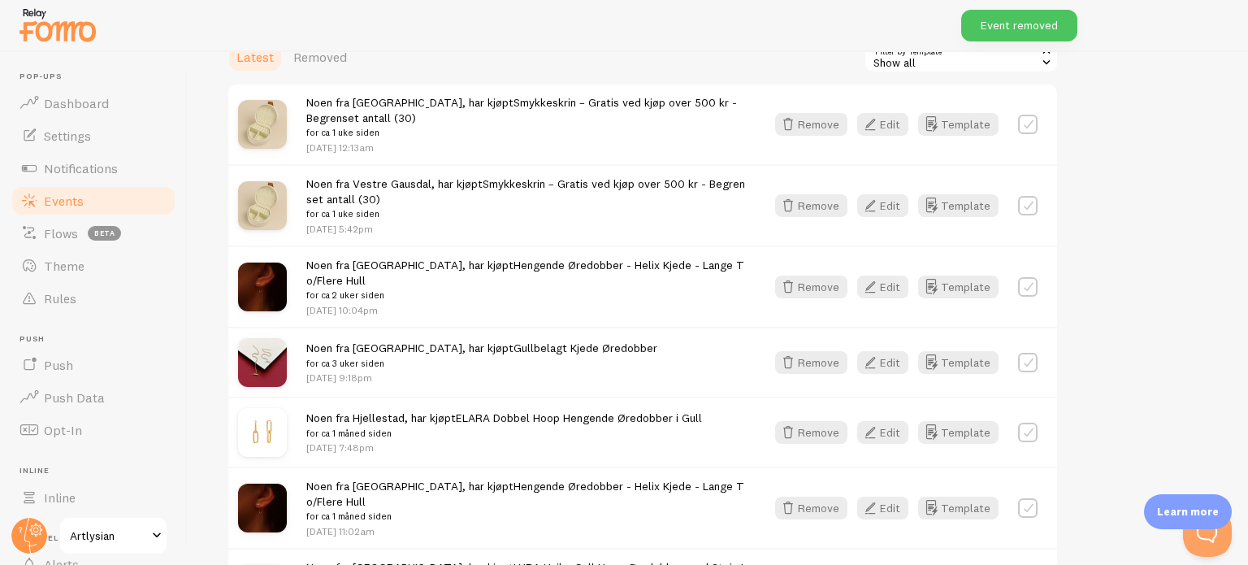
scroll to position [243, 0]
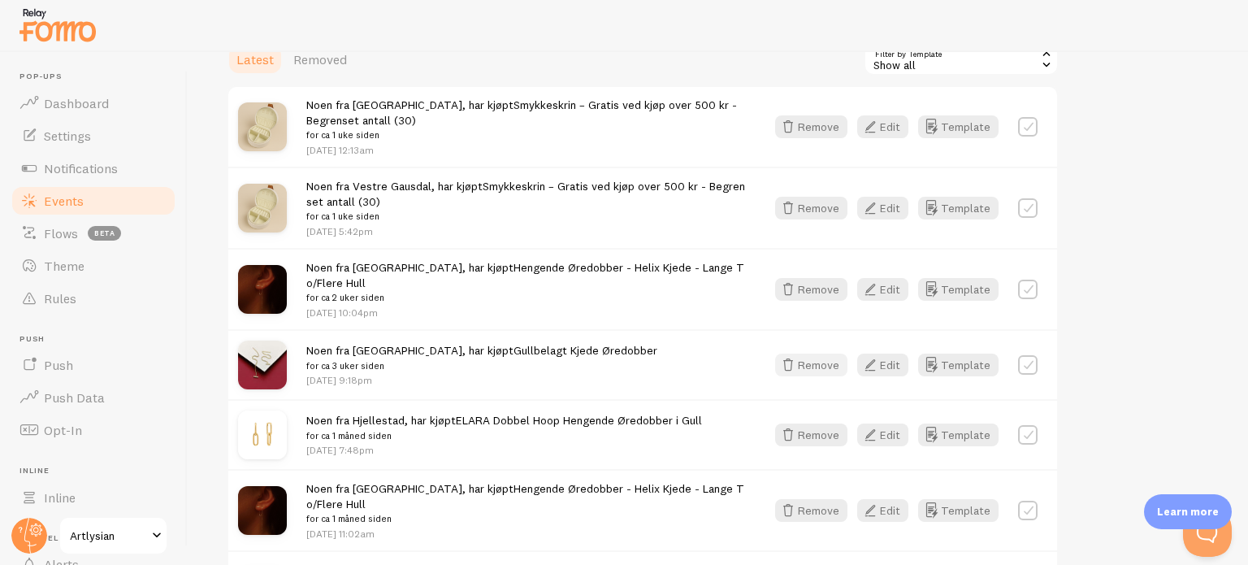
click at [798, 355] on icon "button" at bounding box center [789, 365] width 20 height 20
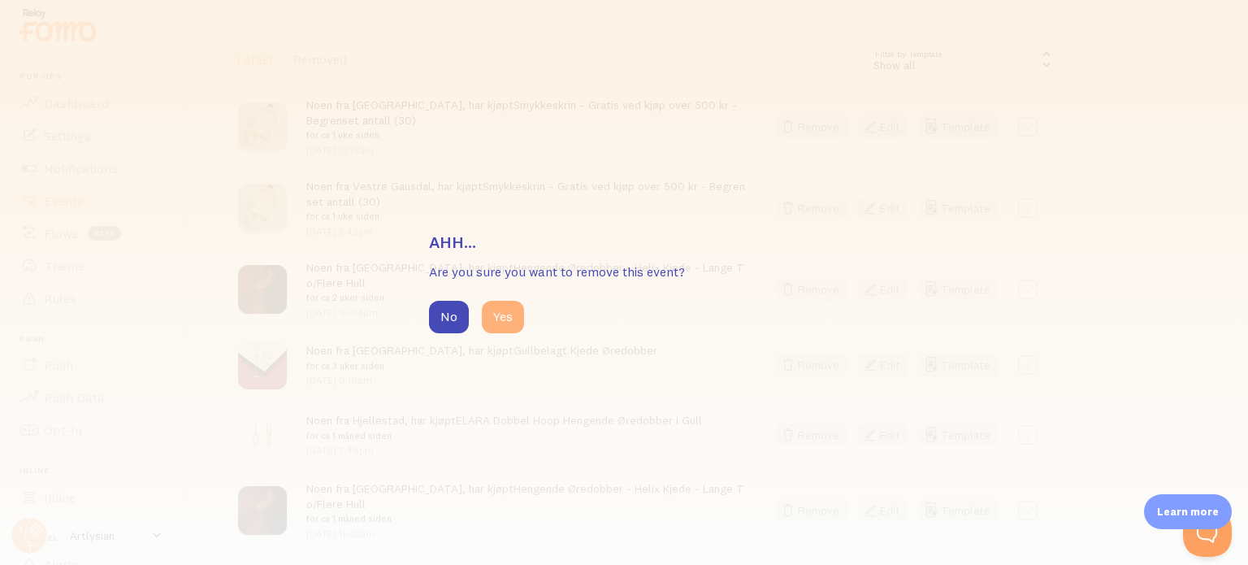
click at [497, 310] on button "Yes" at bounding box center [503, 317] width 42 height 33
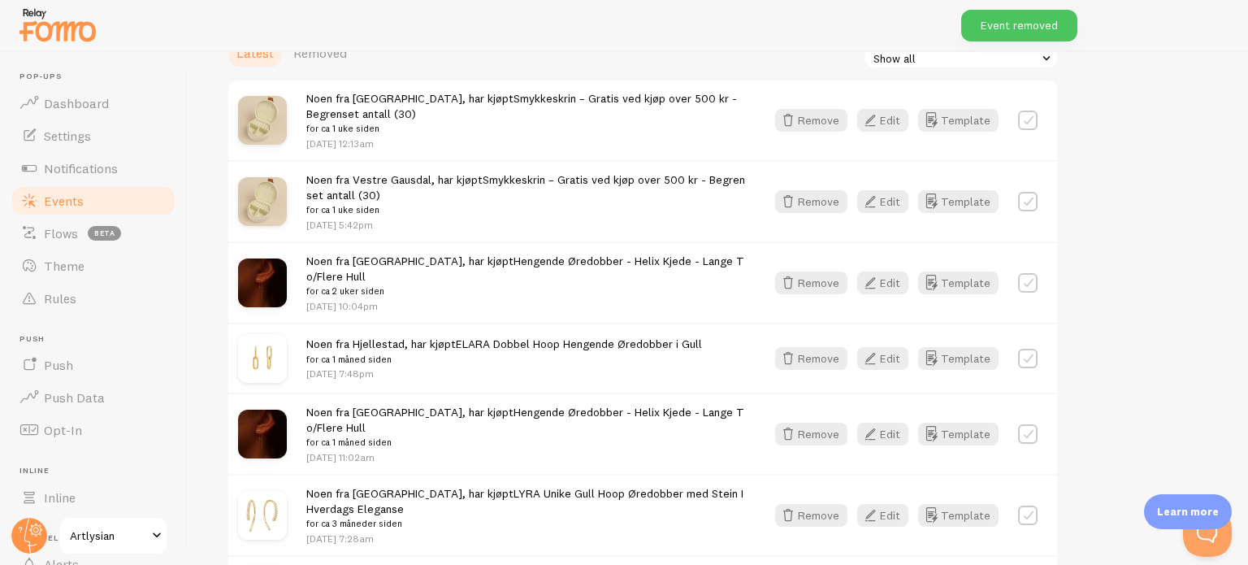
scroll to position [246, 0]
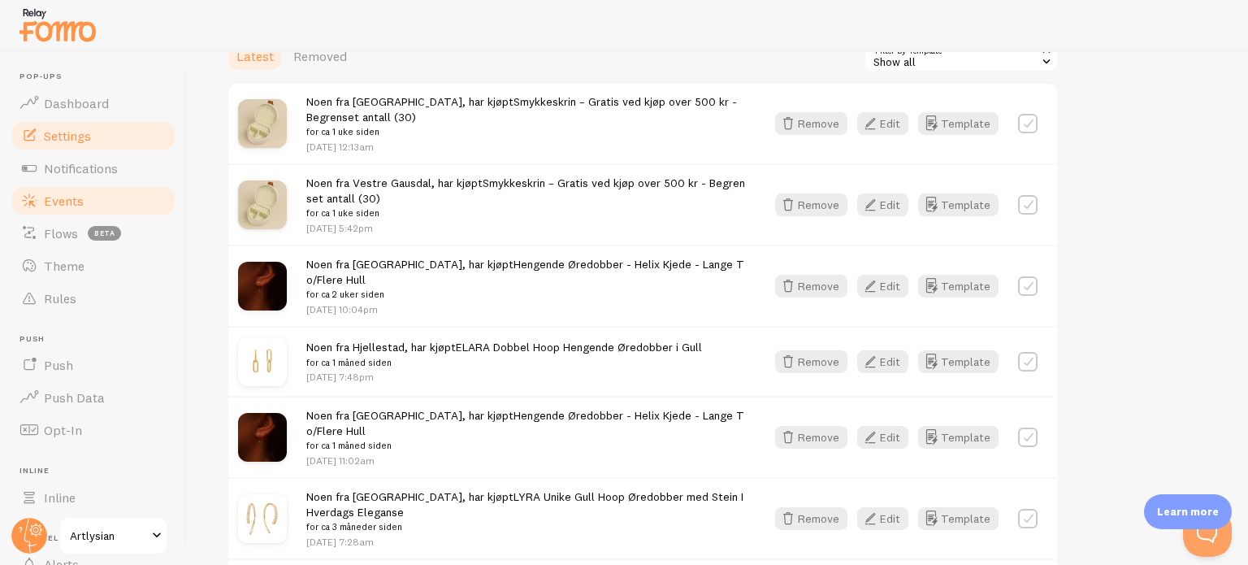
click at [49, 144] on link "Settings" at bounding box center [93, 135] width 167 height 33
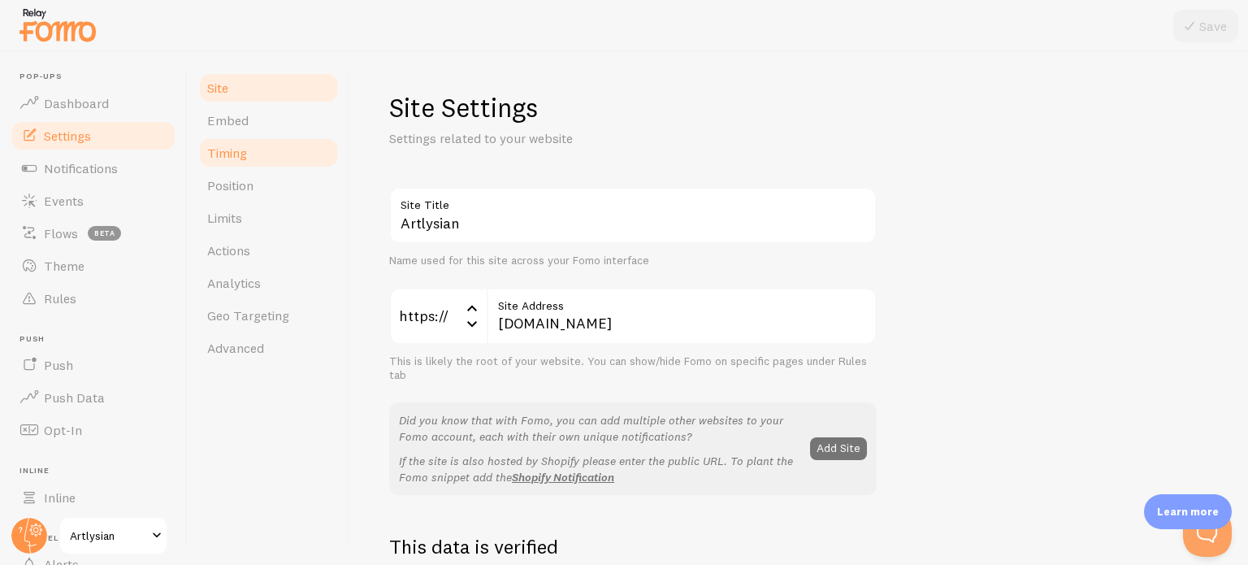
click at [225, 154] on span "Timing" at bounding box center [227, 153] width 40 height 16
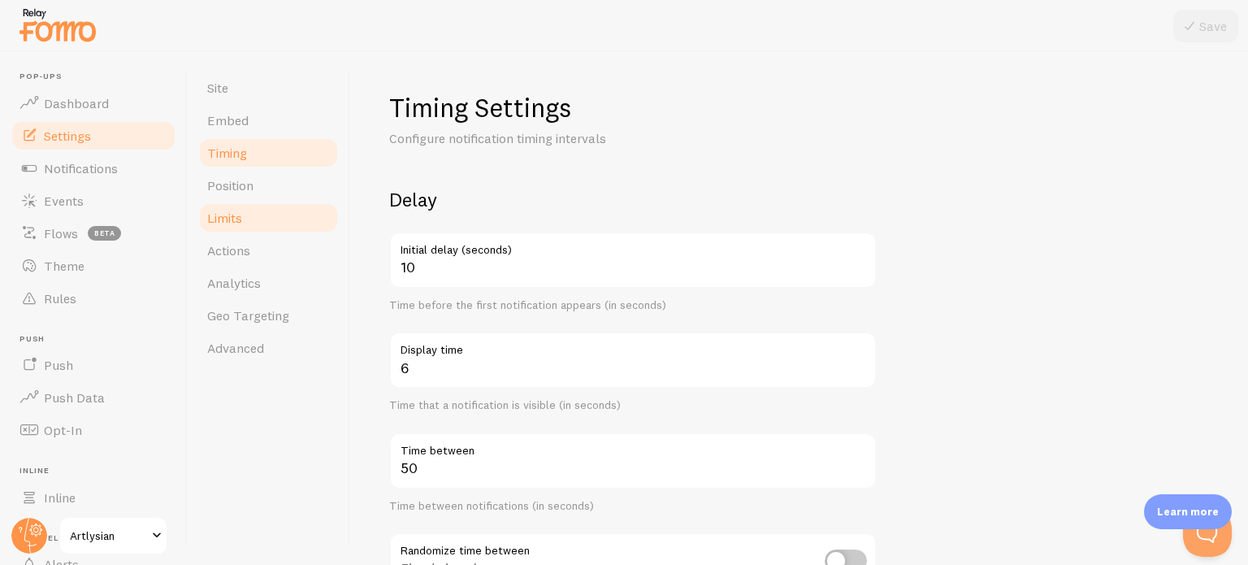
click at [229, 223] on span "Limits" at bounding box center [224, 218] width 35 height 16
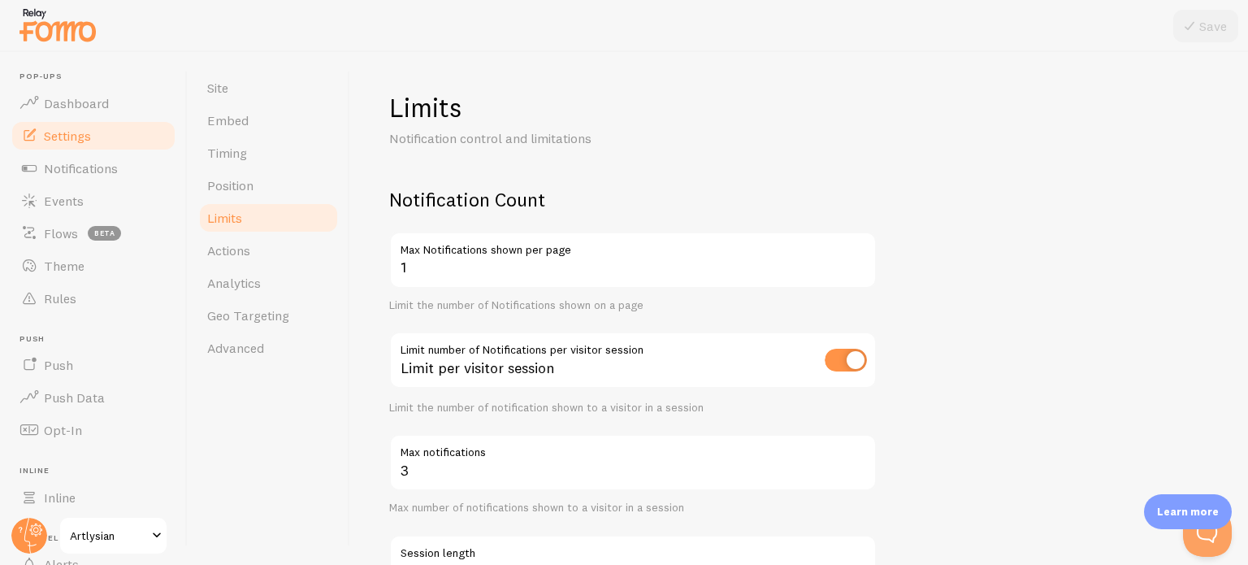
scroll to position [162, 0]
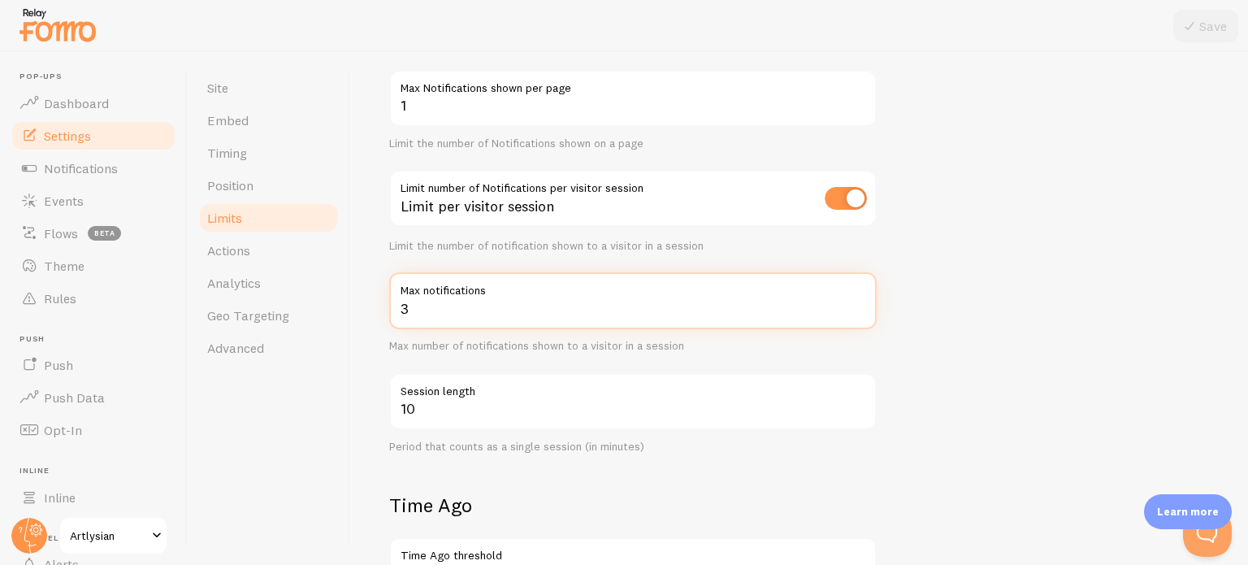
click at [465, 318] on input "3" at bounding box center [633, 300] width 488 height 57
type input "4"
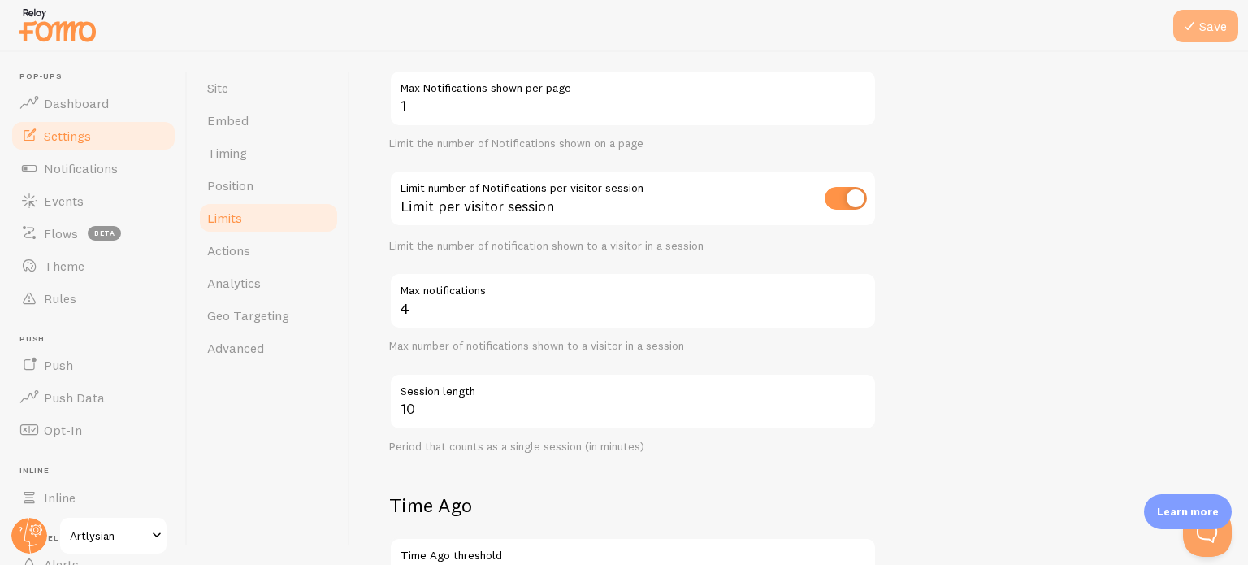
click at [1226, 16] on button "Save" at bounding box center [1206, 26] width 65 height 33
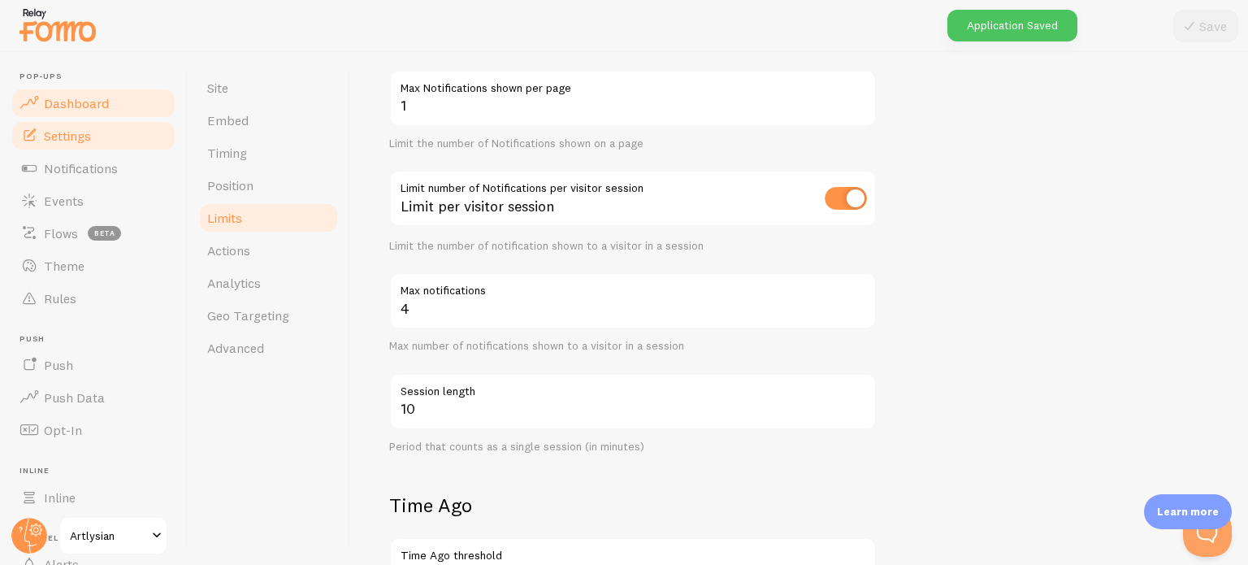
click at [110, 94] on link "Dashboard" at bounding box center [93, 103] width 167 height 33
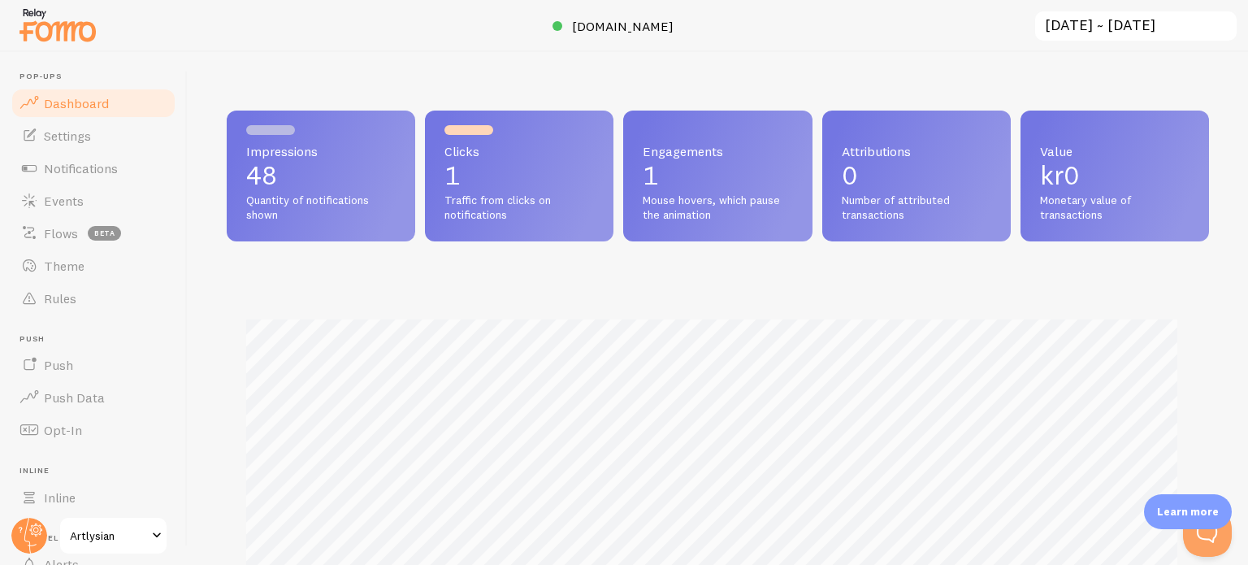
scroll to position [427, 970]
